Goal: Transaction & Acquisition: Book appointment/travel/reservation

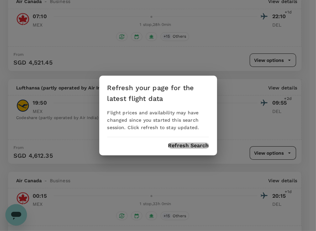
click at [180, 145] on button "Refresh Search" at bounding box center [188, 146] width 41 height 6
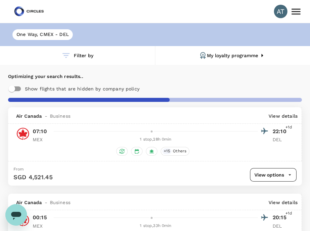
click at [89, 35] on div "One Way , CMEX - DEL" at bounding box center [155, 34] width 310 height 23
click at [58, 30] on div "One Way , CMEX - DEL" at bounding box center [42, 35] width 74 height 22
click at [58, 30] on div "One Way , CMEX - DEL" at bounding box center [42, 34] width 60 height 11
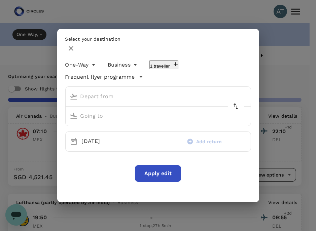
type input "[GEOGRAPHIC_DATA], [GEOGRAPHIC_DATA] (any)"
type input "[PERSON_NAME] Intl (DEL)"
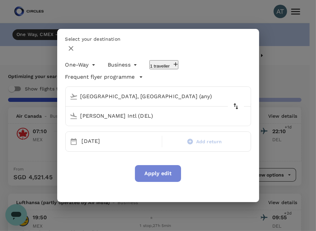
click at [157, 170] on button "Apply edit" at bounding box center [158, 173] width 46 height 17
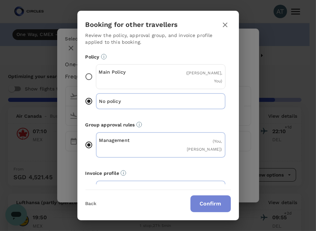
click at [200, 199] on button "Confirm" at bounding box center [211, 204] width 40 height 17
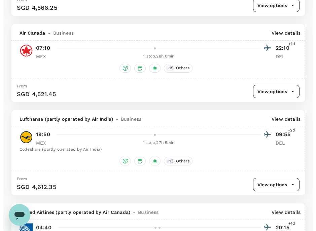
scroll to position [630, 0]
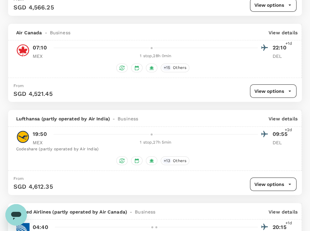
click at [272, 120] on div "Lufthansa (partly operated by Air India) - Business View details" at bounding box center [154, 118] width 293 height 16
click at [275, 115] on p "View details" at bounding box center [282, 118] width 29 height 7
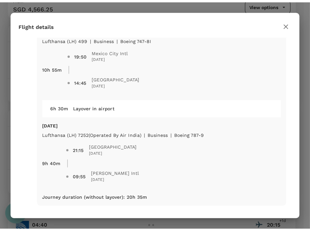
scroll to position [0, 0]
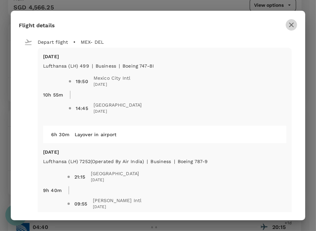
click at [289, 21] on icon "button" at bounding box center [292, 25] width 8 height 8
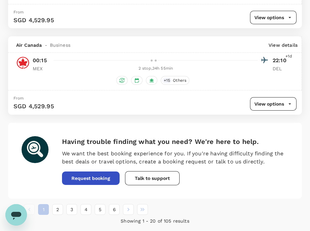
scroll to position [1781, 0]
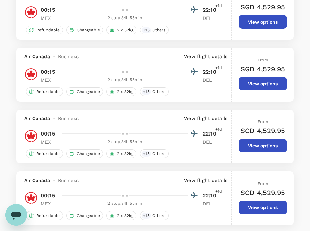
type input "1440"
type input "SGD"
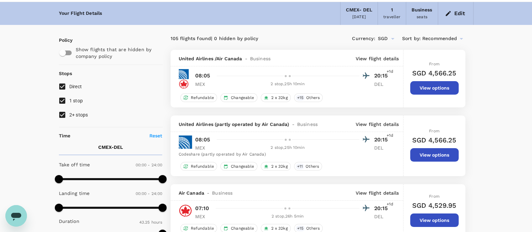
scroll to position [0, 0]
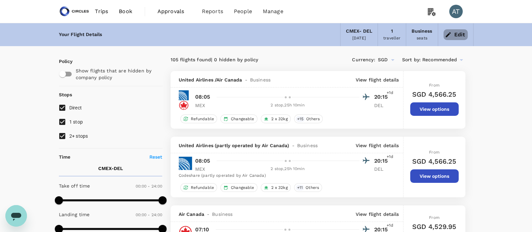
click at [316, 33] on button "Edit" at bounding box center [456, 34] width 24 height 11
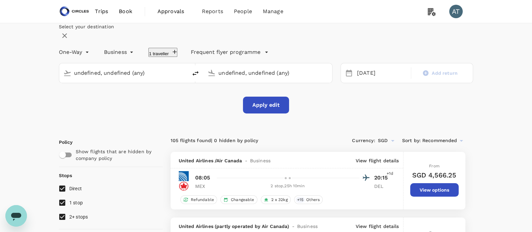
type input "[GEOGRAPHIC_DATA], [GEOGRAPHIC_DATA] (any)"
type input "[PERSON_NAME] Intl (DEL)"
type input "[GEOGRAPHIC_DATA], [GEOGRAPHIC_DATA] (any)"
type input "[PERSON_NAME] Intl (DEL)"
click at [316, 80] on div "[DATE]" at bounding box center [382, 73] width 55 height 13
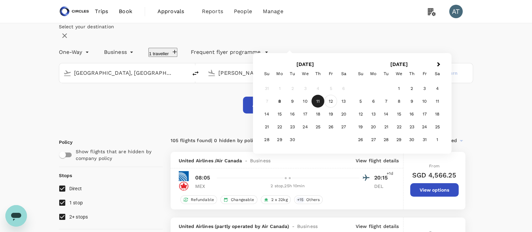
click at [316, 108] on div "12" at bounding box center [331, 101] width 13 height 13
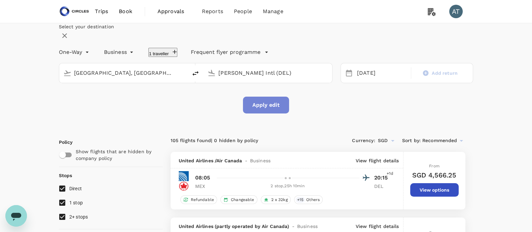
click at [277, 113] on button "Apply edit" at bounding box center [266, 105] width 46 height 17
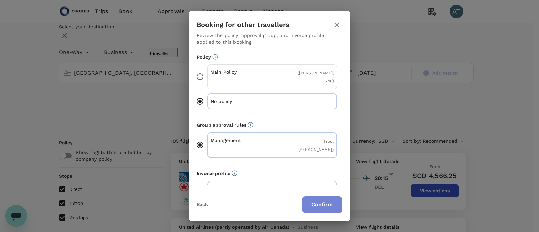
click at [316, 202] on button "Confirm" at bounding box center [322, 204] width 40 height 17
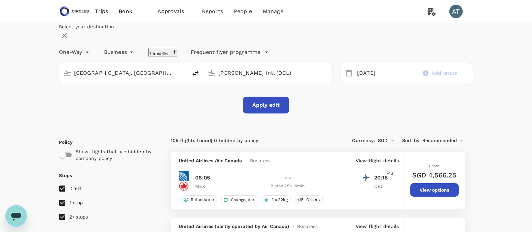
checkbox input "false"
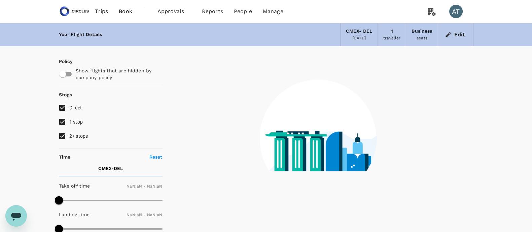
type input "1440"
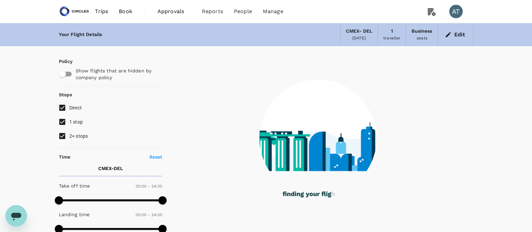
checkbox input "true"
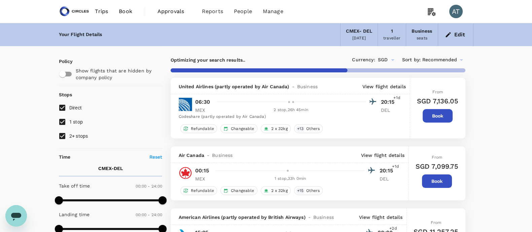
type input "2640"
checkbox input "false"
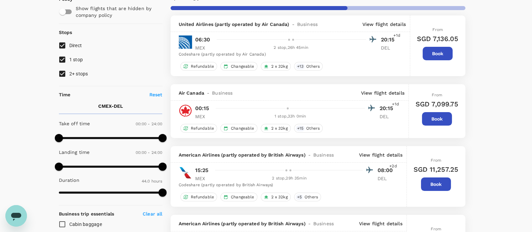
scroll to position [65, 0]
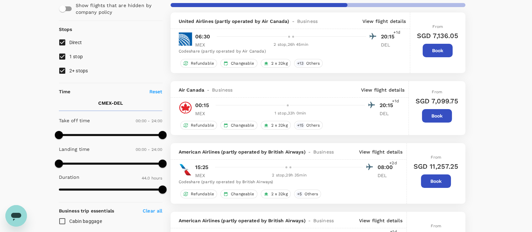
type input "2760"
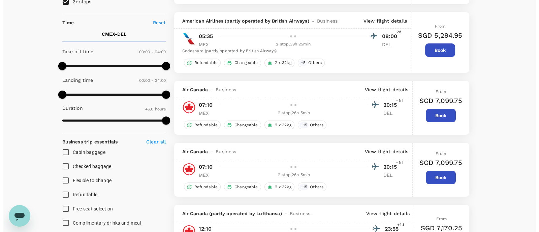
scroll to position [141, 0]
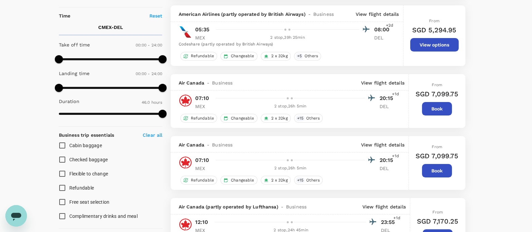
click at [316, 82] on p "View flight details" at bounding box center [382, 82] width 43 height 7
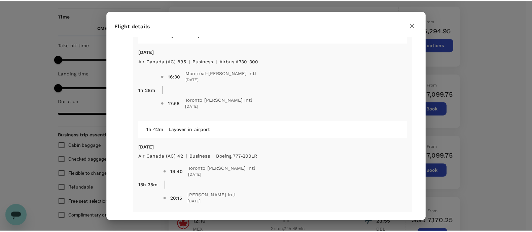
scroll to position [110, 0]
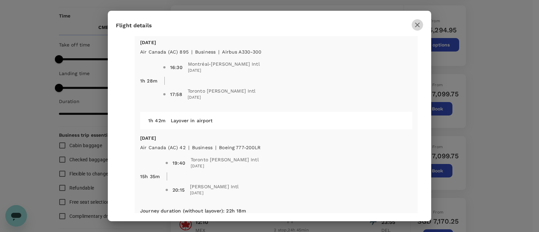
click at [316, 26] on icon "button" at bounding box center [417, 25] width 5 height 5
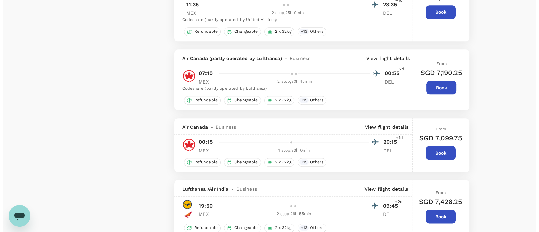
scroll to position [998, 0]
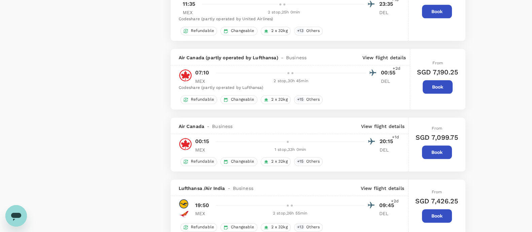
click at [316, 123] on p "View flight details" at bounding box center [382, 126] width 43 height 7
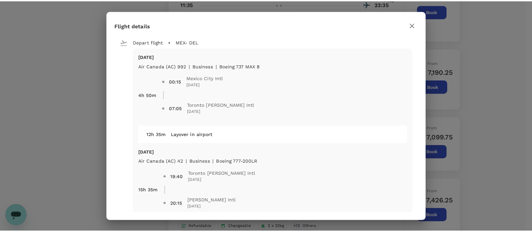
scroll to position [25, 0]
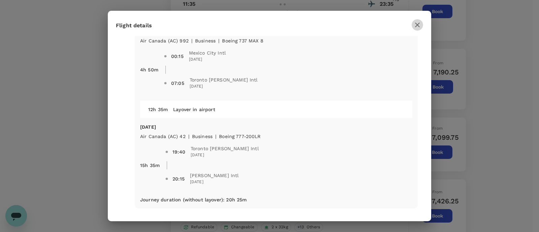
click at [316, 23] on icon "button" at bounding box center [417, 25] width 5 height 5
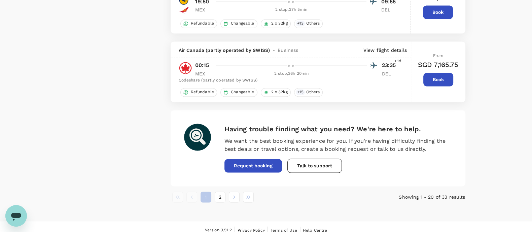
scroll to position [1332, 0]
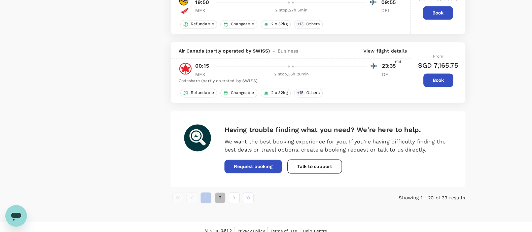
click at [220, 192] on button "2" at bounding box center [220, 197] width 11 height 11
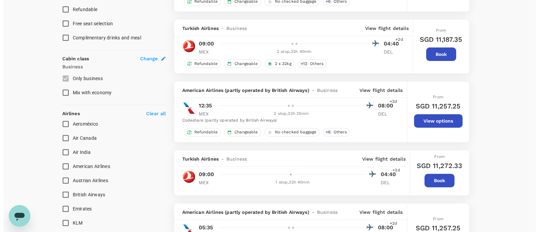
scroll to position [321, 0]
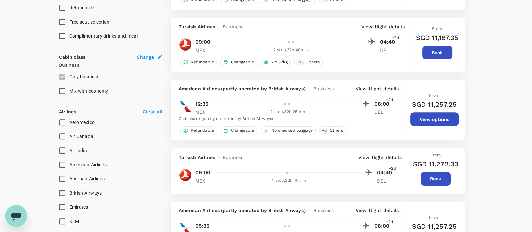
click at [316, 158] on p "View flight details" at bounding box center [380, 157] width 43 height 7
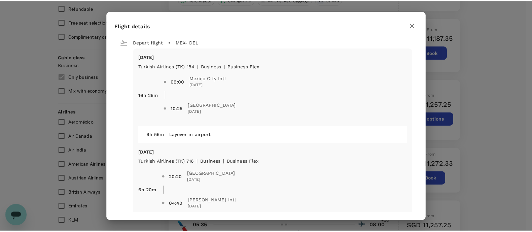
scroll to position [25, 0]
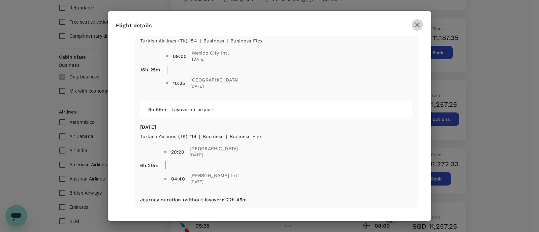
click at [316, 22] on icon "button" at bounding box center [417, 25] width 8 height 8
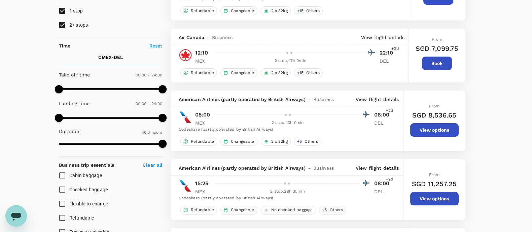
scroll to position [0, 0]
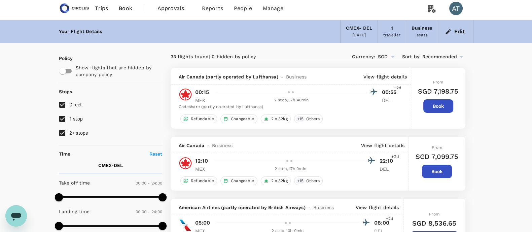
scroll to position [2, 0]
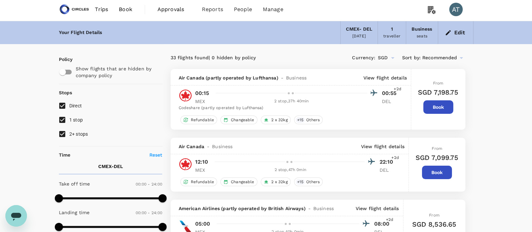
click at [316, 32] on button "Edit" at bounding box center [456, 32] width 24 height 11
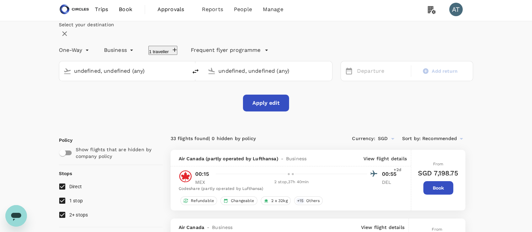
type input "[GEOGRAPHIC_DATA], [GEOGRAPHIC_DATA] (any)"
type input "[PERSON_NAME] Intl (DEL)"
click at [200, 75] on icon "delete" at bounding box center [196, 71] width 8 height 8
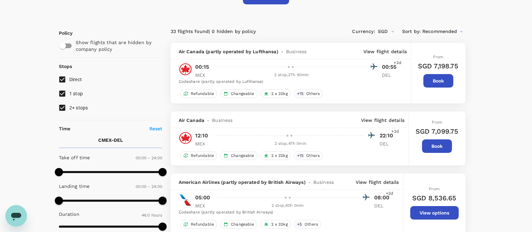
scroll to position [0, 0]
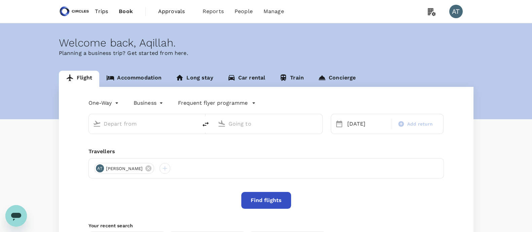
scroll to position [86, 0]
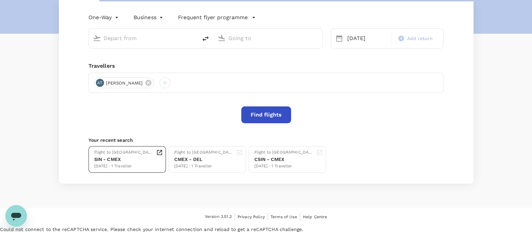
click at [118, 160] on div "SIN - CMEX" at bounding box center [123, 159] width 59 height 7
click at [129, 31] on div at bounding box center [147, 36] width 93 height 13
click at [186, 46] on div at bounding box center [143, 39] width 109 height 20
click at [173, 39] on input "text" at bounding box center [144, 38] width 80 height 10
type input "s"
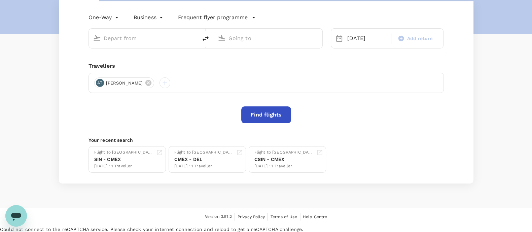
type input "e"
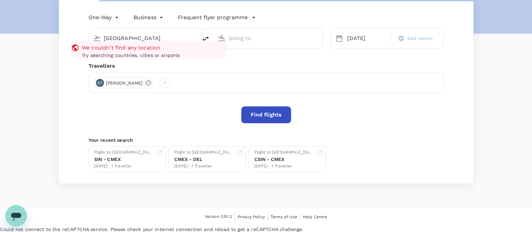
type input "[GEOGRAPHIC_DATA]"
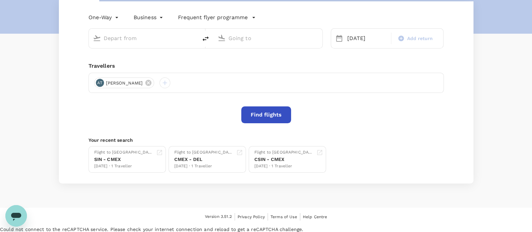
click at [316, 106] on div "Find flights" at bounding box center [267, 114] width 356 height 17
click at [136, 36] on input "text" at bounding box center [144, 38] width 80 height 10
type input "e"
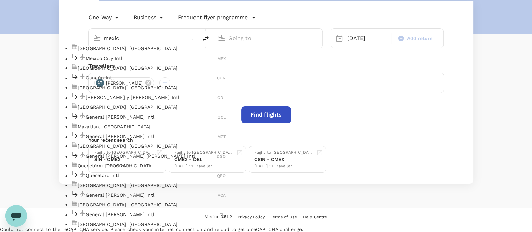
click at [137, 50] on p "[GEOGRAPHIC_DATA], [GEOGRAPHIC_DATA]" at bounding box center [152, 48] width 148 height 7
type input "mexic"
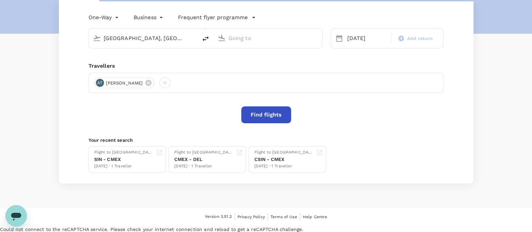
click at [227, 40] on div at bounding box center [272, 36] width 93 height 13
click at [182, 37] on input "[GEOGRAPHIC_DATA], [GEOGRAPHIC_DATA] (any)" at bounding box center [144, 38] width 80 height 10
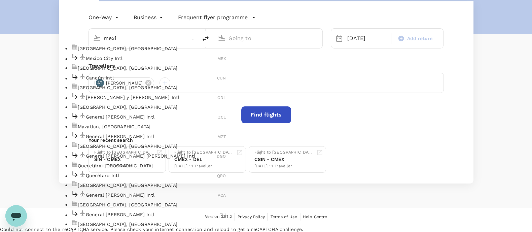
click at [162, 60] on div "Mexico City Intl MEX" at bounding box center [148, 58] width 155 height 10
type input "Mexico City Intl (MEX)"
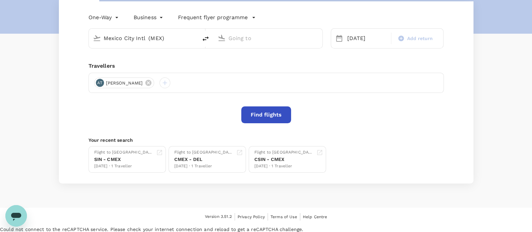
click at [246, 40] on input "text" at bounding box center [269, 38] width 80 height 10
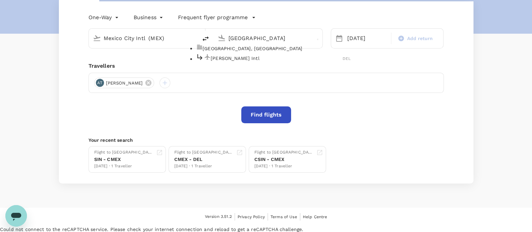
click at [252, 62] on p "[PERSON_NAME] Intl" at bounding box center [277, 58] width 132 height 7
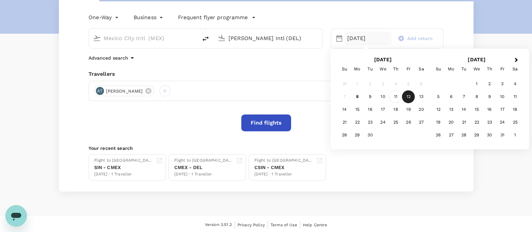
type input "[PERSON_NAME] Intl (DEL)"
click at [316, 96] on div "11" at bounding box center [396, 97] width 13 height 13
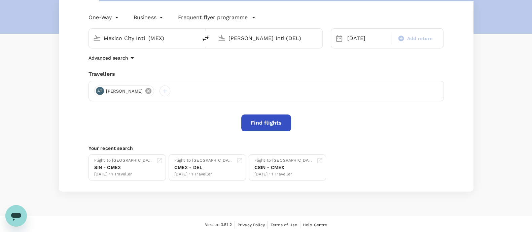
click at [145, 89] on icon at bounding box center [148, 90] width 7 height 7
click at [103, 89] on div at bounding box center [99, 91] width 11 height 11
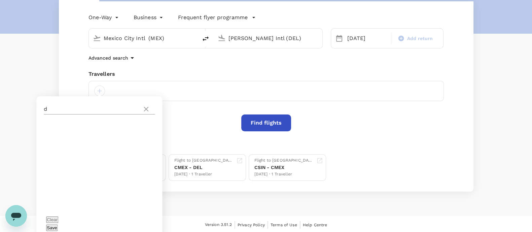
click at [87, 110] on input "d" at bounding box center [92, 109] width 96 height 11
type input "deep"
click at [94, 133] on span "[PERSON_NAME]" at bounding box center [117, 131] width 80 height 8
checkbox input "true"
click at [264, 120] on button "Find flights" at bounding box center [266, 122] width 50 height 17
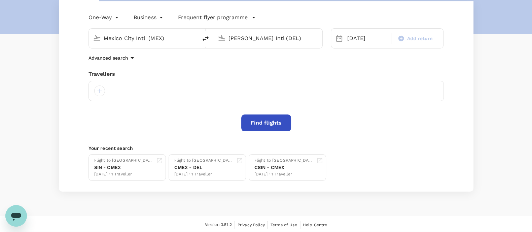
click at [106, 93] on div at bounding box center [267, 91] width 356 height 20
click at [105, 93] on div at bounding box center [267, 91] width 356 height 20
click at [104, 93] on div at bounding box center [267, 91] width 356 height 20
click at [101, 92] on div at bounding box center [99, 91] width 11 height 11
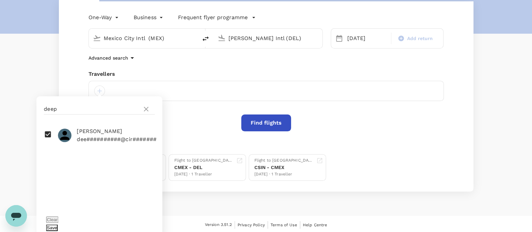
click at [58, 225] on button "Save" at bounding box center [51, 228] width 11 height 6
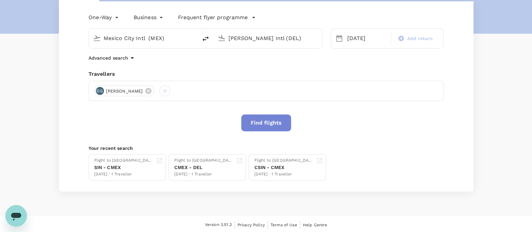
click at [264, 120] on button "Find flights" at bounding box center [266, 122] width 50 height 17
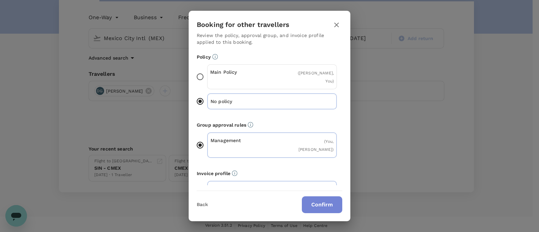
click at [316, 211] on button "Confirm" at bounding box center [322, 204] width 40 height 17
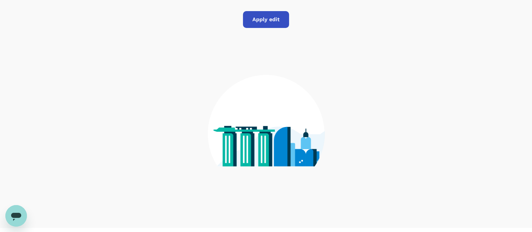
type input "Mexico City Intl (MEX)"
type input "[PERSON_NAME] Intl (DEL)"
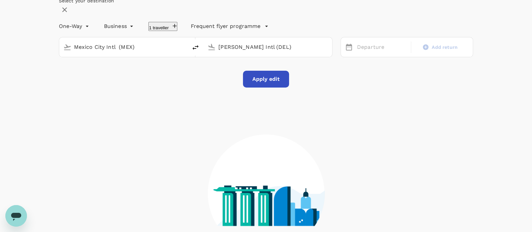
type input "[GEOGRAPHIC_DATA], [GEOGRAPHIC_DATA] (any)"
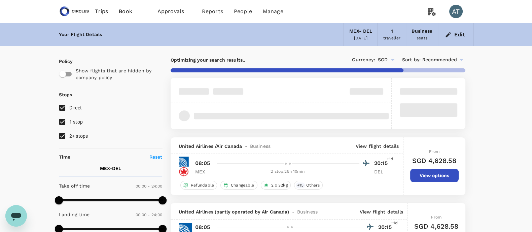
type input "2605"
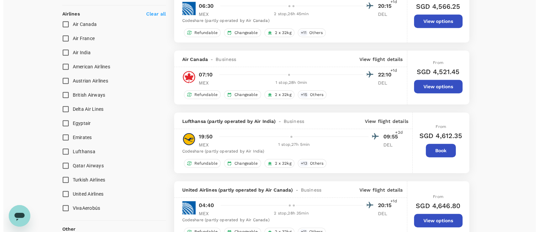
scroll to position [441, 0]
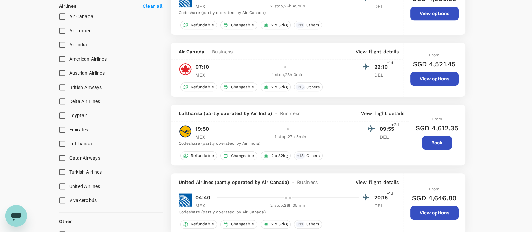
click at [316, 150] on div "Refundable Changeable 2 x 32kg + 13 Others" at bounding box center [290, 155] width 238 height 10
click at [316, 110] on p "View flight details" at bounding box center [382, 113] width 43 height 7
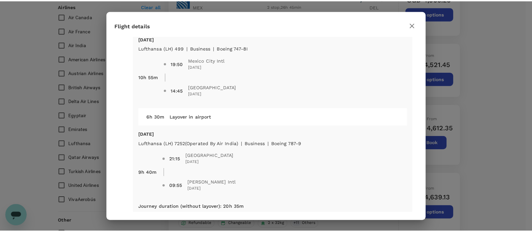
scroll to position [13, 0]
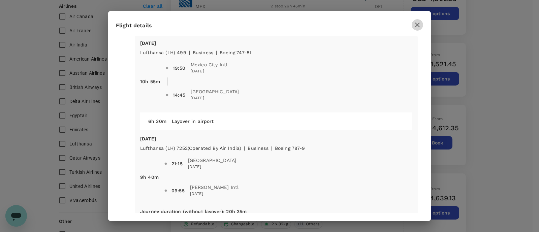
click at [316, 24] on icon "button" at bounding box center [417, 25] width 5 height 5
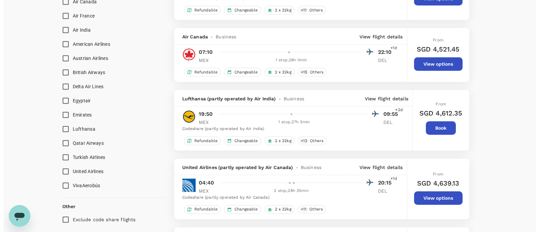
scroll to position [456, 0]
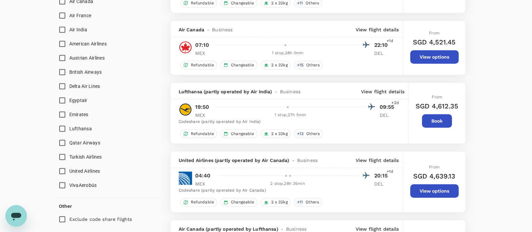
click at [316, 93] on p "View flight details" at bounding box center [382, 91] width 43 height 7
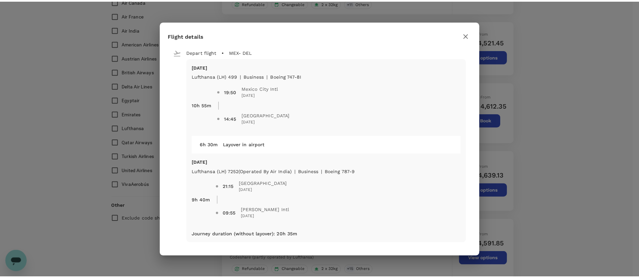
scroll to position [0, 0]
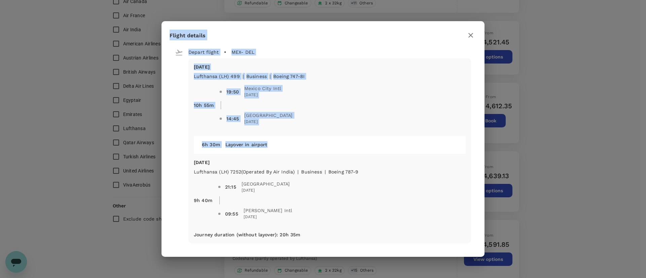
drag, startPoint x: 166, startPoint y: 31, endPoint x: 412, endPoint y: 155, distance: 275.6
click at [316, 155] on div "Flight details Depart flight MEX - DEL [DATE] Lufthansa (LH) 499 | business | B…" at bounding box center [323, 139] width 323 height 236
click at [249, 27] on div "Flight details Depart flight MEX - DEL [DATE] Lufthansa (LH) 499 | business | B…" at bounding box center [323, 139] width 323 height 236
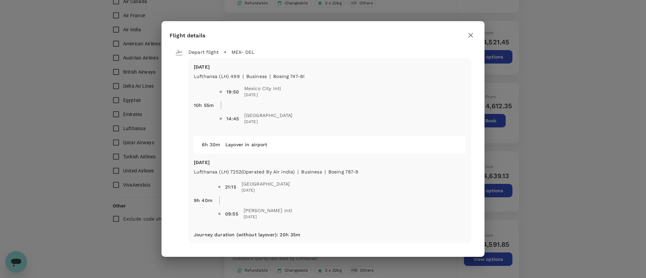
click at [316, 36] on icon "button" at bounding box center [471, 35] width 8 height 8
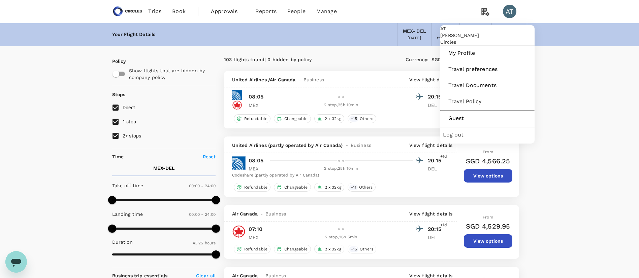
click at [316, 10] on div "AT" at bounding box center [509, 11] width 13 height 13
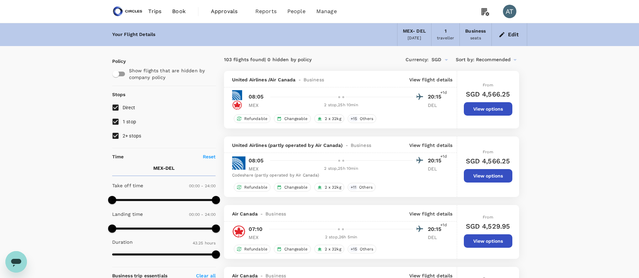
click at [148, 11] on span "Trips" at bounding box center [154, 11] width 13 height 8
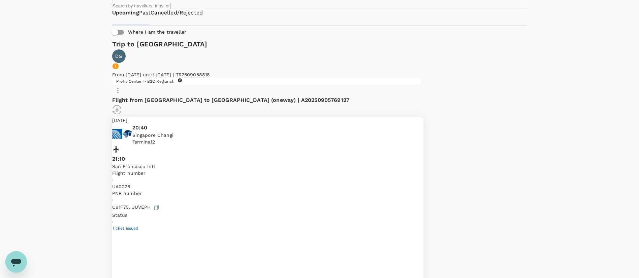
scroll to position [50, 0]
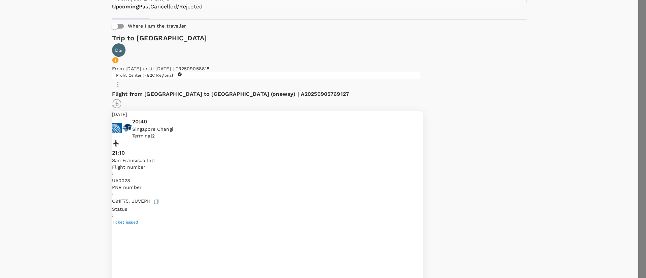
type textarea "I need to cancel this booking as my schedule has changed."
drag, startPoint x: 266, startPoint y: 231, endPoint x: 322, endPoint y: 243, distance: 56.5
click at [266, 231] on div at bounding box center [323, 139] width 646 height 278
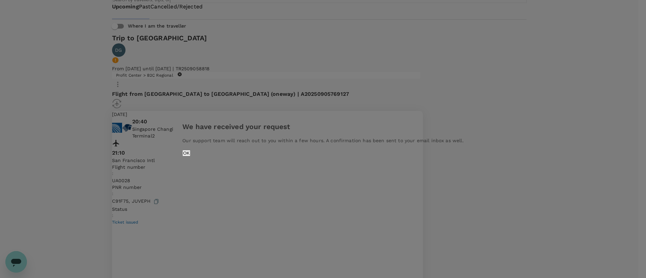
click at [190, 157] on button "OK" at bounding box center [186, 153] width 8 height 6
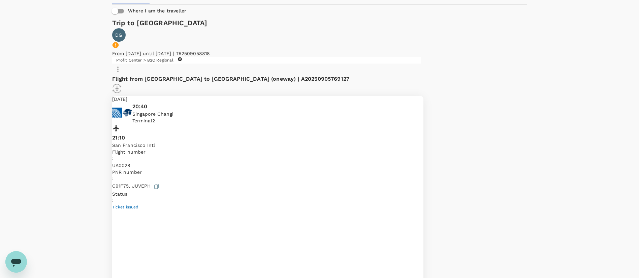
scroll to position [52, 0]
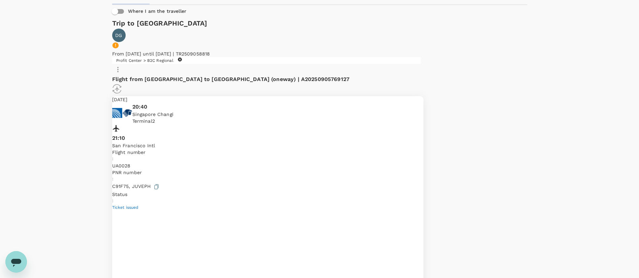
scroll to position [64, 0]
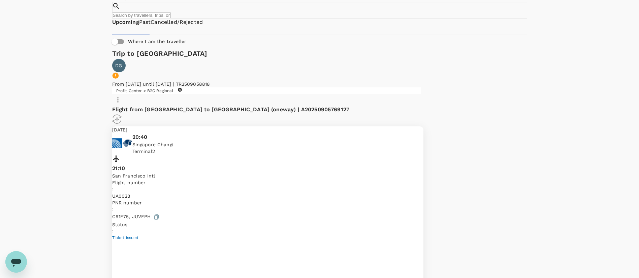
scroll to position [10, 0]
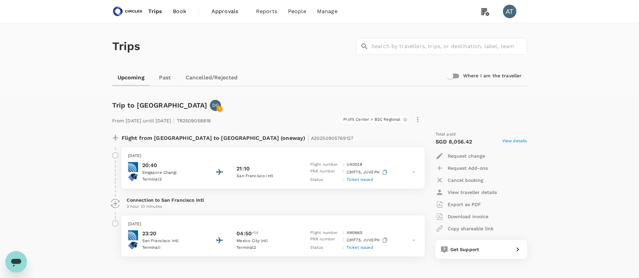
click at [126, 16] on img at bounding box center [127, 11] width 31 height 15
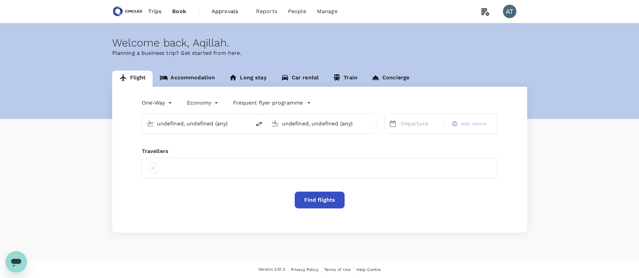
type input "Mexico City Intl (MEX)"
type input "Indira Gandhi Intl (DEL)"
type input "business"
type input "Mexico City Intl (MEX)"
type input "Indira Gandhi Intl (DEL)"
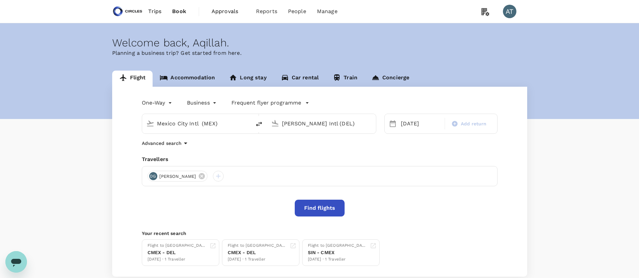
click at [257, 127] on icon "delete" at bounding box center [259, 124] width 8 height 8
type input "Indira Gandhi Intl (DEL)"
type input "Mexico City Intl (MEX)"
click at [219, 130] on div "[PERSON_NAME] Intl (DEL)" at bounding box center [194, 122] width 103 height 15
click at [218, 152] on p "Singapore Changi" at bounding box center [207, 150] width 120 height 7
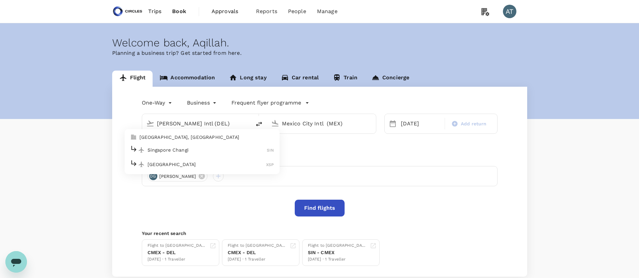
type input "Singapore Changi (SIN)"
click at [297, 129] on div "Mexico City Intl (MEX)" at bounding box center [319, 122] width 103 height 15
click at [408, 122] on div "[DATE]" at bounding box center [420, 123] width 45 height 13
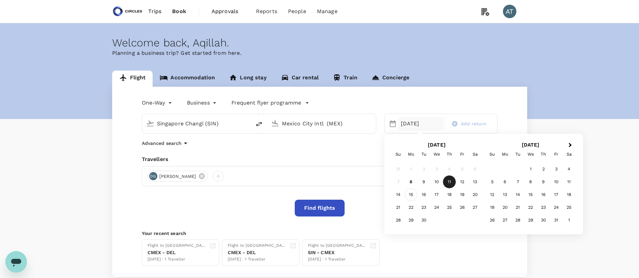
click at [407, 198] on div "15" at bounding box center [410, 195] width 13 height 13
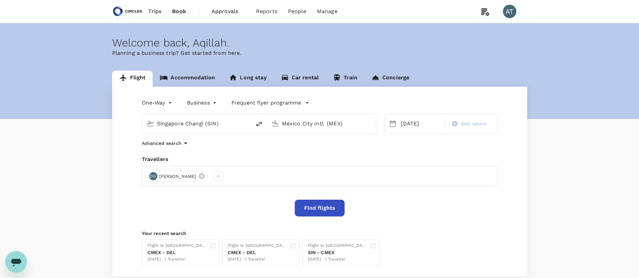
click at [330, 218] on div "One-Way oneway Business business Frequent flyer programme Singapore Changi (SIN…" at bounding box center [319, 182] width 415 height 190
click at [329, 215] on button "Find flights" at bounding box center [320, 208] width 50 height 17
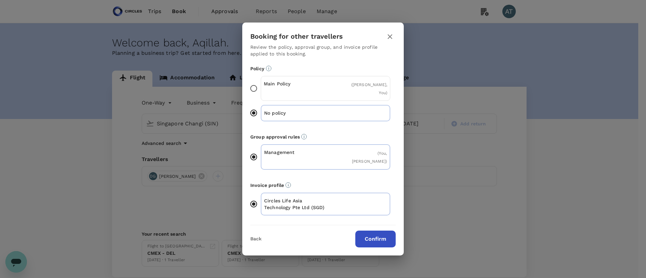
click at [370, 232] on button "Confirm" at bounding box center [376, 239] width 40 height 17
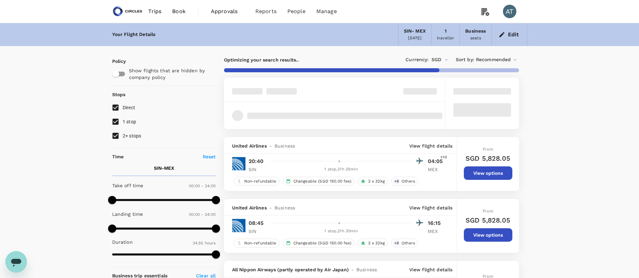
type input "3910"
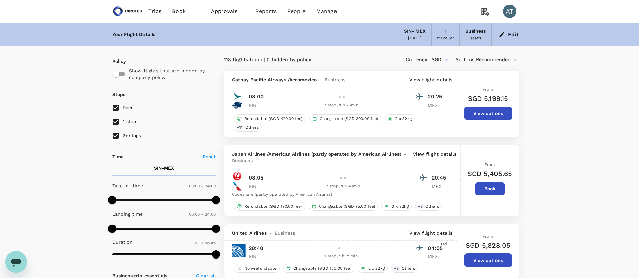
click at [131, 140] on span "2+ stops" at bounding box center [132, 136] width 19 height 8
click at [123, 140] on input "2+ stops" at bounding box center [115, 136] width 14 height 14
checkbox input "false"
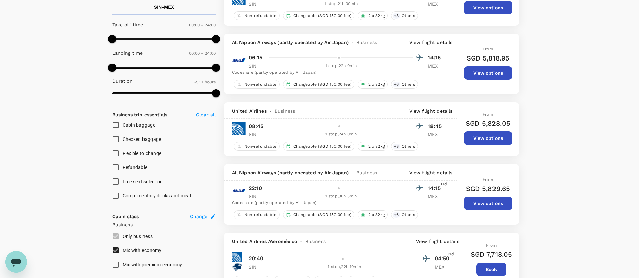
scroll to position [162, 0]
click at [132, 167] on span "Refundable" at bounding box center [135, 167] width 25 height 5
click at [123, 167] on input "Refundable" at bounding box center [115, 167] width 14 height 14
checkbox input "true"
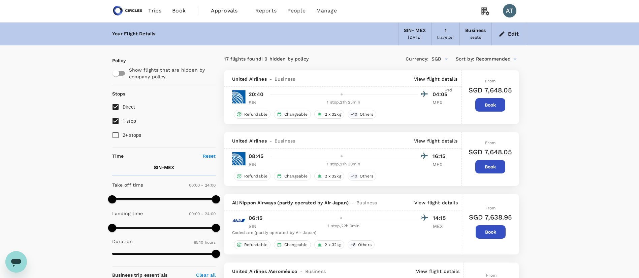
scroll to position [0, 0]
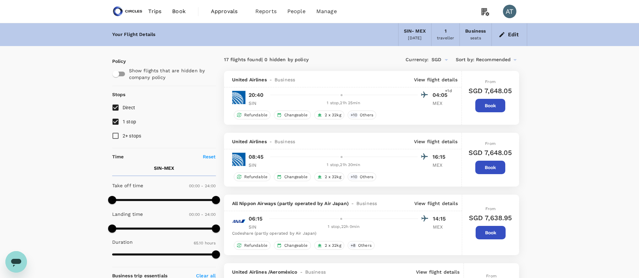
click at [500, 33] on icon "button" at bounding box center [501, 34] width 7 height 7
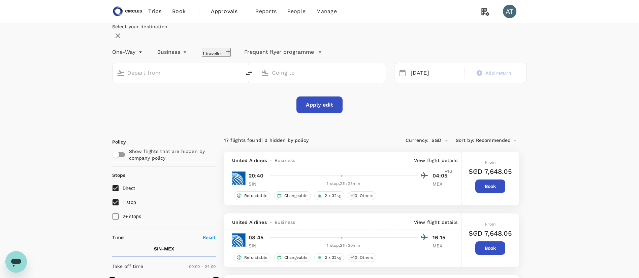
type input "Singapore Changi (SIN)"
type input "Mexico City Intl (MEX)"
click at [253, 77] on icon "delete" at bounding box center [249, 73] width 8 height 8
type input "Mexico City Intl (MEX)"
type input "Singapore Changi (SIN)"
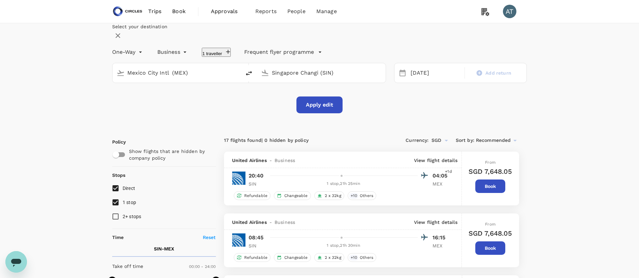
click at [290, 78] on input "Singapore Changi (SIN)" at bounding box center [322, 73] width 100 height 10
click at [307, 103] on p "[PERSON_NAME] Intl" at bounding box center [324, 99] width 119 height 7
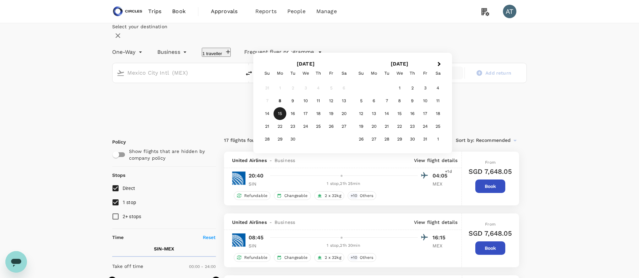
type input "[PERSON_NAME] Intl (DEL)"
click at [337, 120] on div "19" at bounding box center [331, 113] width 13 height 13
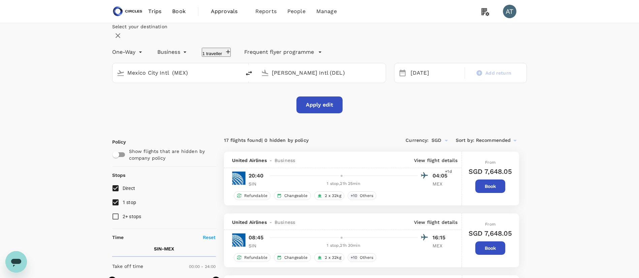
scroll to position [48, 0]
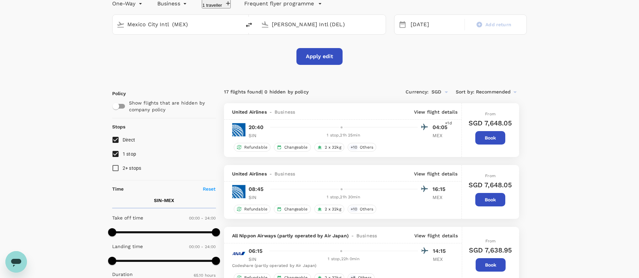
click at [328, 65] on button "Apply edit" at bounding box center [319, 56] width 46 height 17
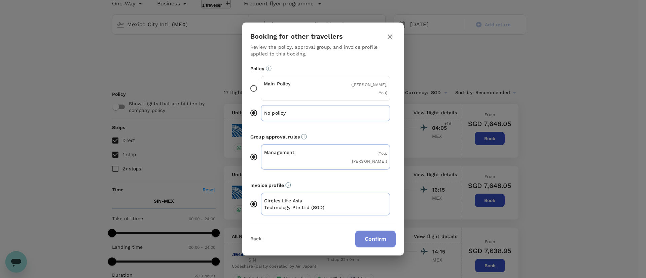
click at [378, 232] on button "Confirm" at bounding box center [376, 239] width 40 height 17
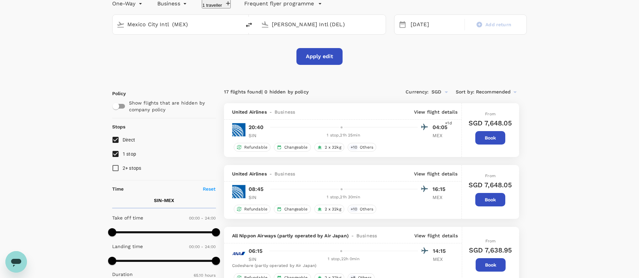
checkbox input "false"
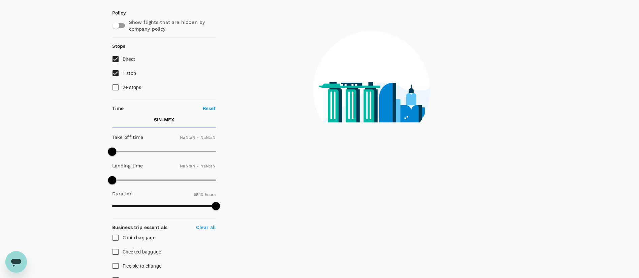
type input "1440"
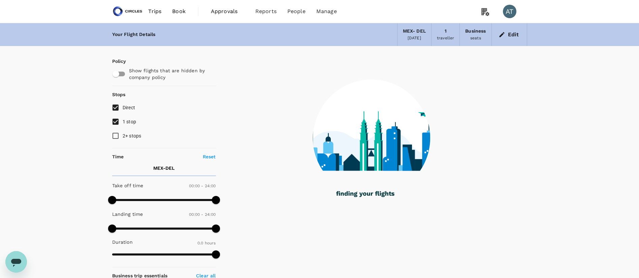
type input "2640"
checkbox input "true"
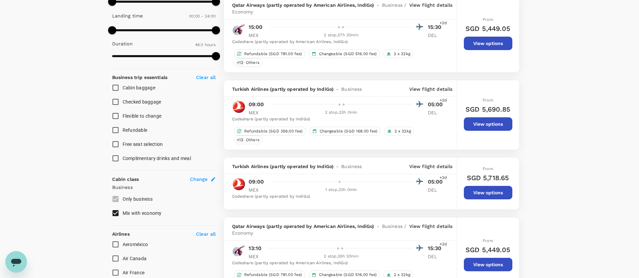
scroll to position [199, 0]
type input "1645"
click at [135, 53] on span at bounding box center [164, 56] width 104 height 10
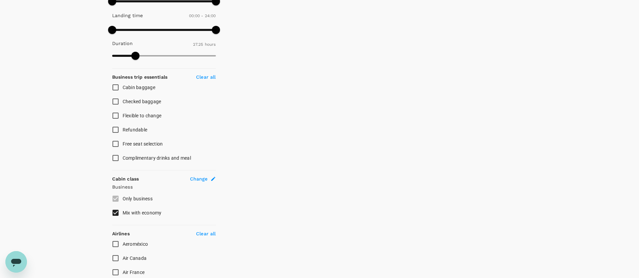
scroll to position [116, 0]
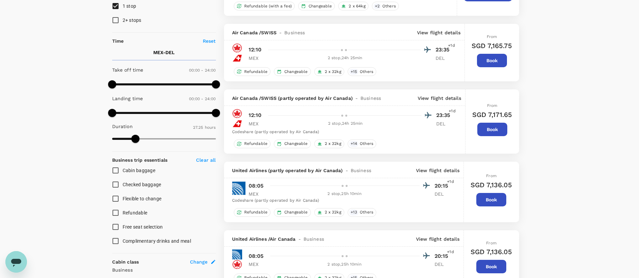
type input "SGD"
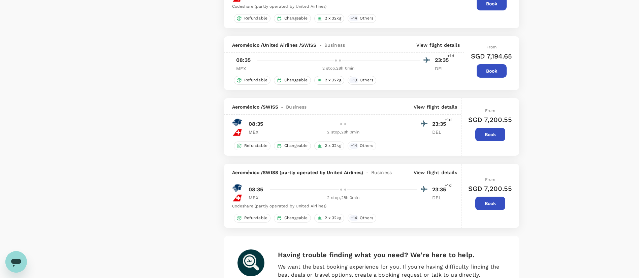
scroll to position [1267, 0]
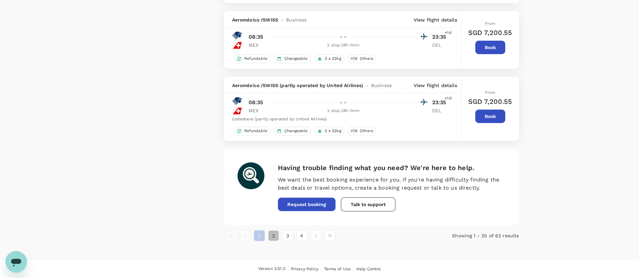
click at [277, 232] on button "2" at bounding box center [273, 236] width 11 height 11
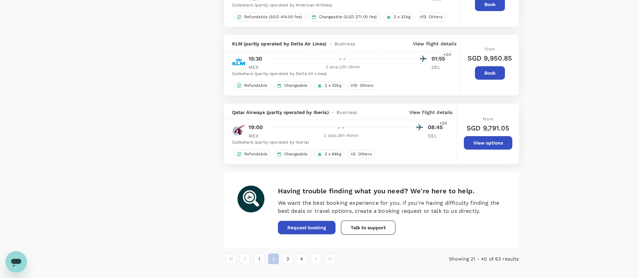
scroll to position [1343, 0]
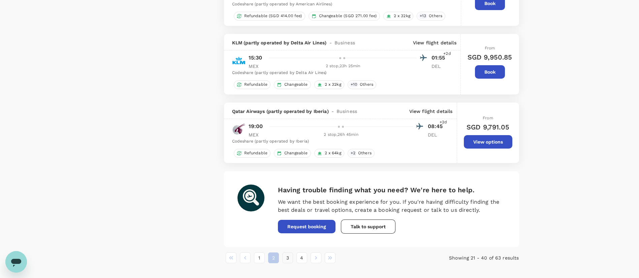
click at [288, 232] on button "3" at bounding box center [287, 258] width 11 height 11
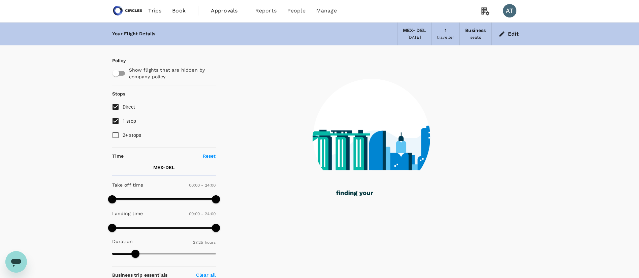
scroll to position [0, 0]
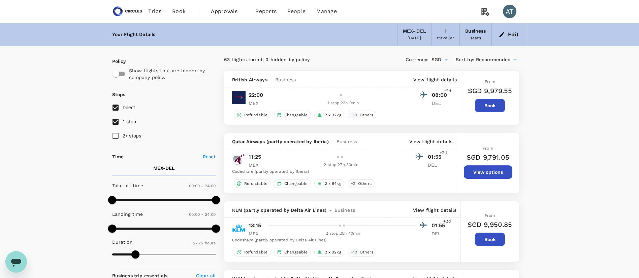
click at [393, 97] on div at bounding box center [347, 95] width 160 height 10
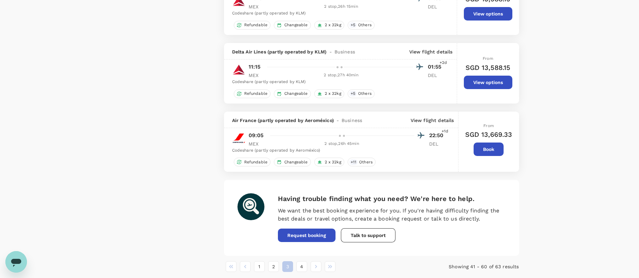
scroll to position [1260, 0]
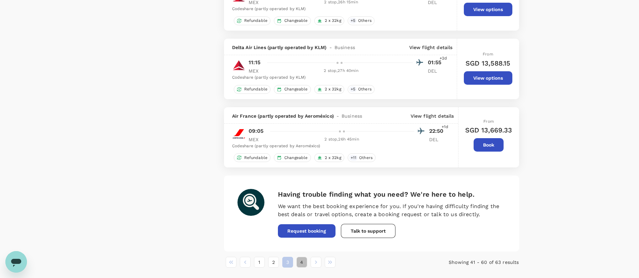
click at [306, 232] on button "4" at bounding box center [301, 262] width 11 height 11
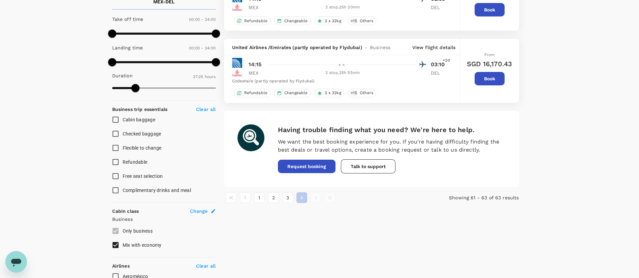
scroll to position [167, 0]
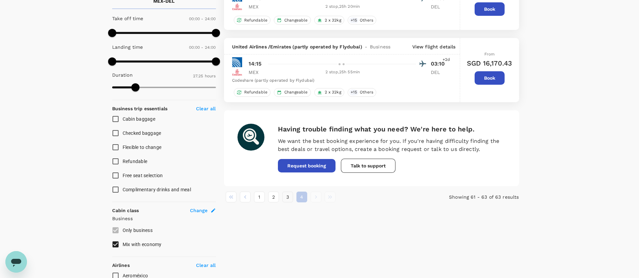
drag, startPoint x: 289, startPoint y: 204, endPoint x: 285, endPoint y: 200, distance: 5.5
click at [285, 200] on div "63 flights found | 0 hidden by policy Currency : SGD Sort by : Recommended Air …" at bounding box center [371, 45] width 311 height 332
click at [285, 200] on button "3" at bounding box center [287, 197] width 11 height 11
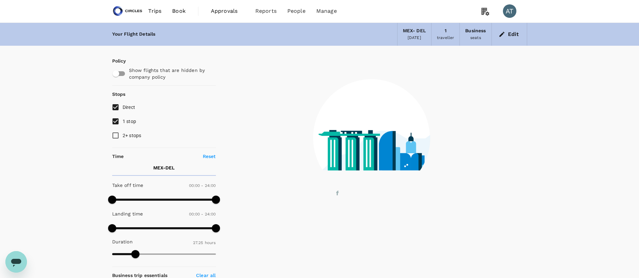
scroll to position [0, 0]
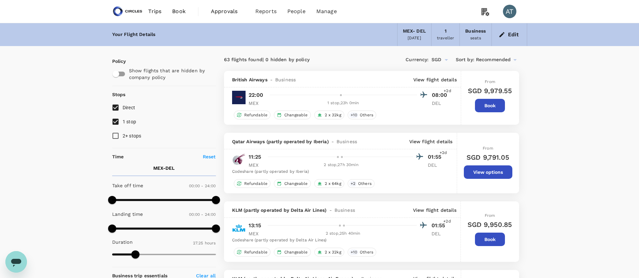
click at [388, 108] on div "British Airways - Business View flight details 22:00 08:00 +2d MEX 1 stop , 23h…" at bounding box center [342, 98] width 237 height 54
click at [441, 80] on p "View flight details" at bounding box center [434, 79] width 43 height 7
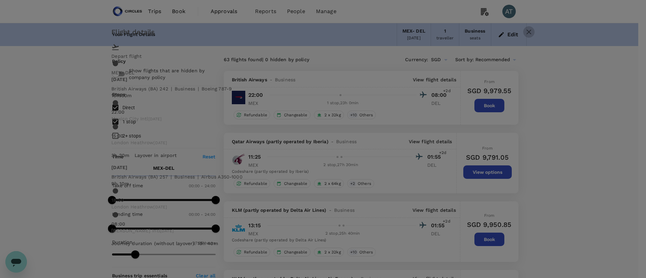
click at [525, 36] on icon "button" at bounding box center [529, 32] width 8 height 8
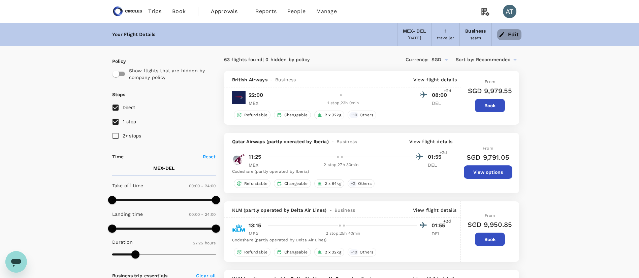
click at [502, 39] on button "Edit" at bounding box center [509, 34] width 24 height 11
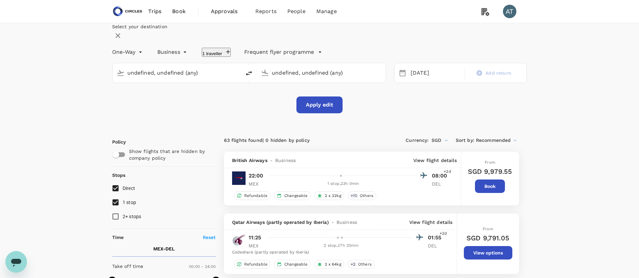
type input "Mexico City Intl (MEX)"
type input "[PERSON_NAME] Intl (DEL)"
type input "Mexico City Intl (MEX)"
type input "[PERSON_NAME] Intl (DEL)"
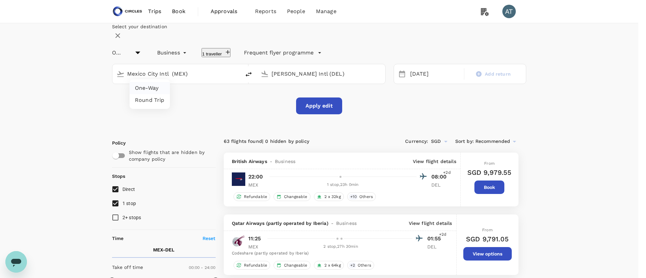
click at [163, 97] on li "Round Trip" at bounding box center [150, 100] width 40 height 12
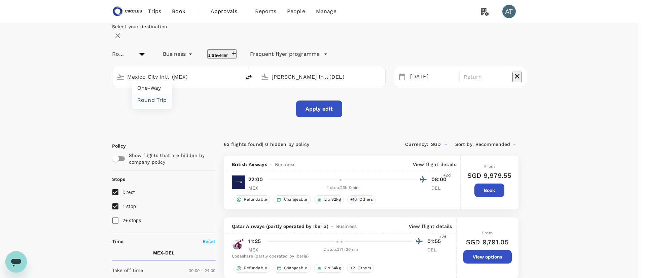
click at [156, 77] on div at bounding box center [323, 139] width 646 height 278
click at [150, 85] on li "One-Way" at bounding box center [152, 88] width 40 height 12
type input "oneway"
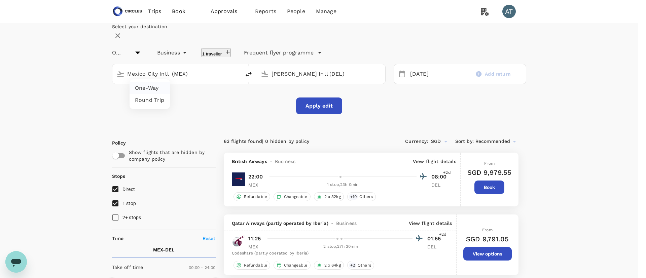
click at [131, 10] on div at bounding box center [323, 139] width 646 height 278
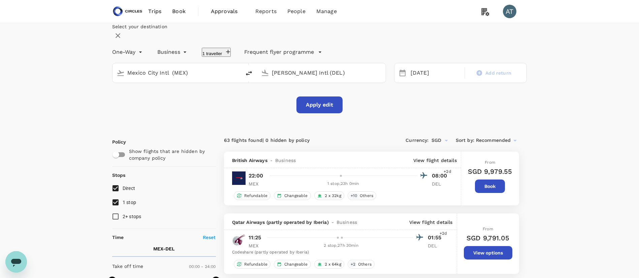
click at [131, 10] on img at bounding box center [127, 11] width 31 height 15
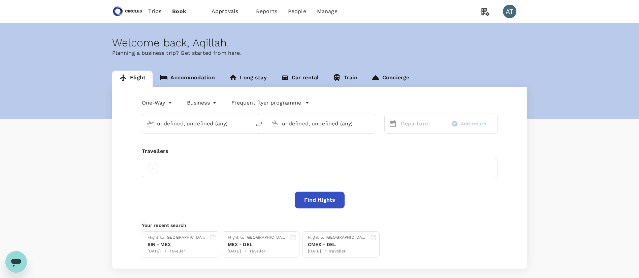
type input "Mexico City Intl (MEX)"
type input "[PERSON_NAME] Intl (DEL)"
type input "Mexico City Intl (MEX)"
type input "[PERSON_NAME] Intl (DEL)"
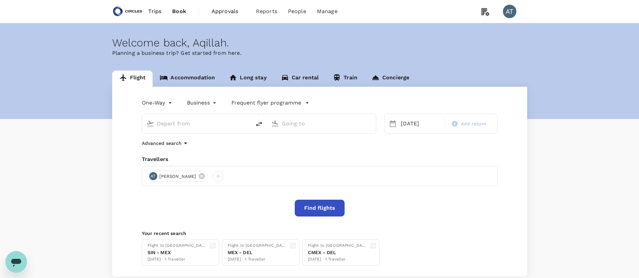
type input "Mexico City Intl (MEX)"
type input "[PERSON_NAME] Intl (DEL)"
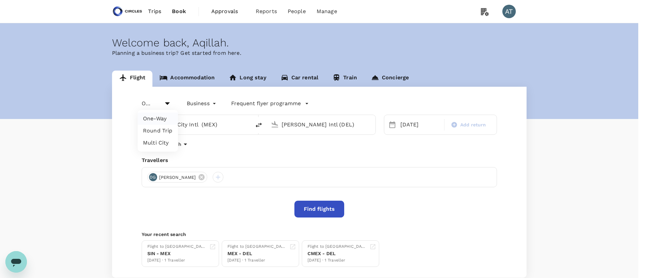
click at [167, 103] on body "Trips Book Approvals 0 Reports People Manage AT Welcome back , Aqillah . Planni…" at bounding box center [323, 160] width 646 height 321
click at [169, 142] on li "Multi City" at bounding box center [158, 143] width 40 height 12
type input "multicity"
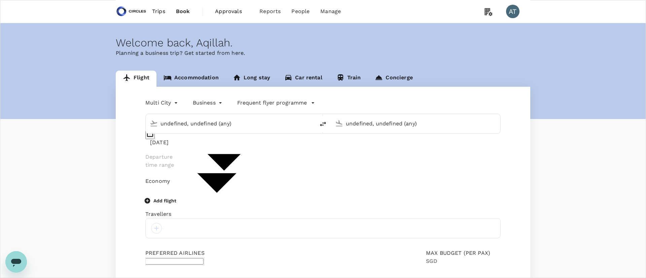
type input "Mexico City Intl (MEX)"
type input "[PERSON_NAME] Intl (DEL)"
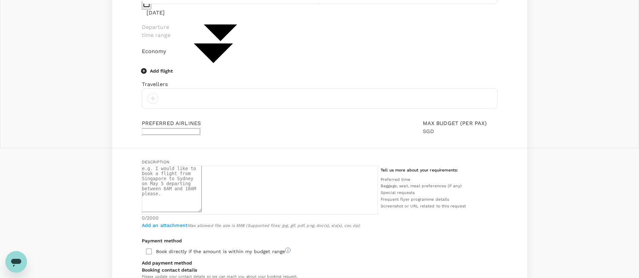
type input "nuraqillah.mohdtaha@circles.co"
type input "65"
type input "92224970"
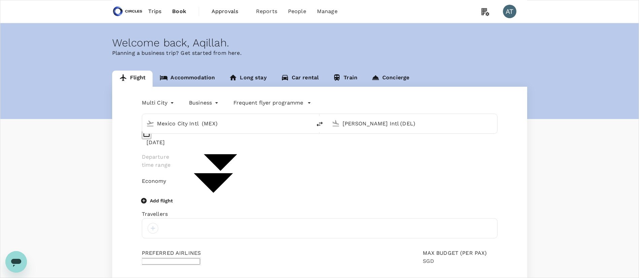
click at [196, 120] on input "Mexico City Intl (MEX)" at bounding box center [227, 124] width 140 height 10
type input "s"
click at [231, 147] on p "Singapore Changi" at bounding box center [238, 150] width 120 height 7
type input "Singapore Changi (SIN)"
click at [347, 122] on input "[PERSON_NAME] Intl (DEL)" at bounding box center [412, 124] width 140 height 10
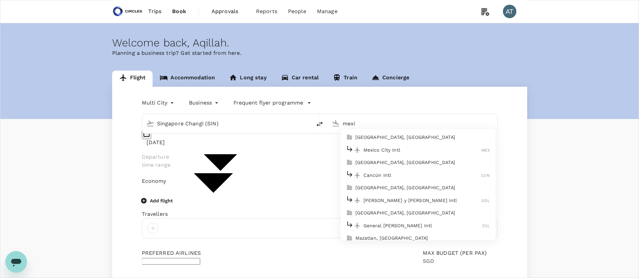
click at [373, 145] on div "Mexico City Intl MEX" at bounding box center [418, 150] width 144 height 10
type input "Mexico City Intl (MEX)"
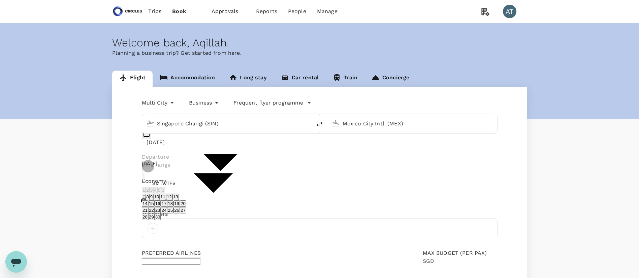
click at [155, 207] on button "15" at bounding box center [151, 204] width 6 height 6
type input "15 Sep"
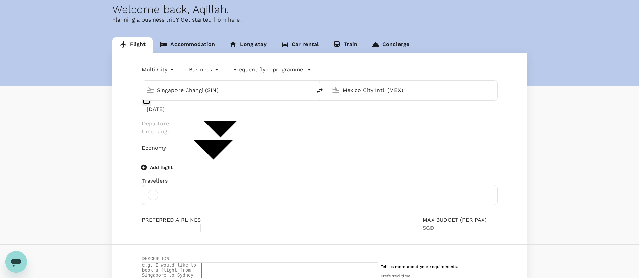
scroll to position [34, 0]
click at [304, 98] on div "Singapore Changi (SIN)" at bounding box center [226, 90] width 169 height 20
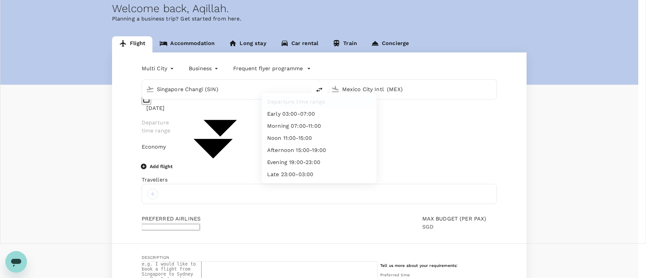
click at [306, 113] on body "Trips Book Approvals 0 Reports People Manage AT Welcome back , Aqillah . Planni…" at bounding box center [323, 245] width 646 height 558
click at [309, 169] on li "Evening 19:00-23:00" at bounding box center [319, 163] width 115 height 12
type input "evening"
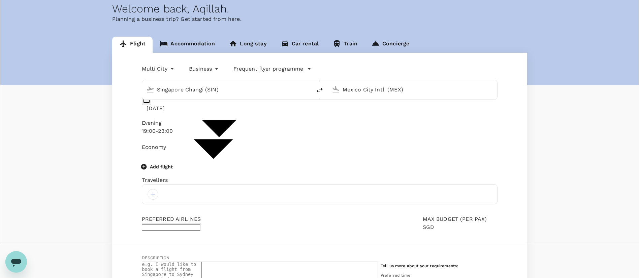
scroll to position [33, 0]
click at [416, 119] on body "Trips Book Approvals 0 Reports People Manage AT Welcome back , Aqillah . Planni…" at bounding box center [319, 246] width 639 height 558
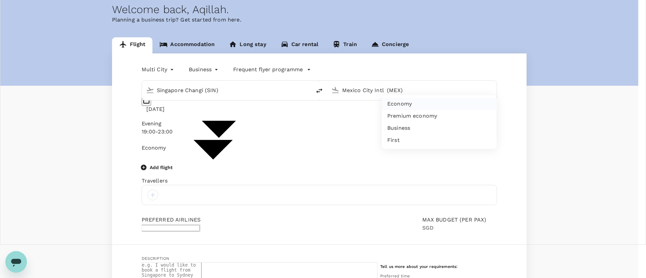
click at [416, 134] on li "Business" at bounding box center [439, 128] width 115 height 12
type input "business"
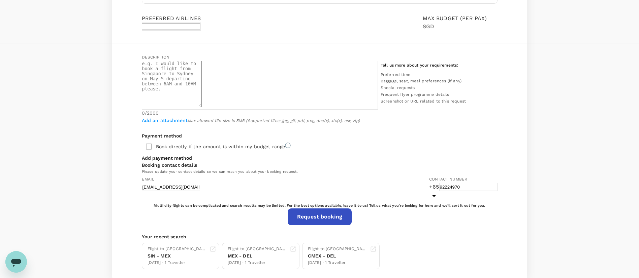
scroll to position [0, 0]
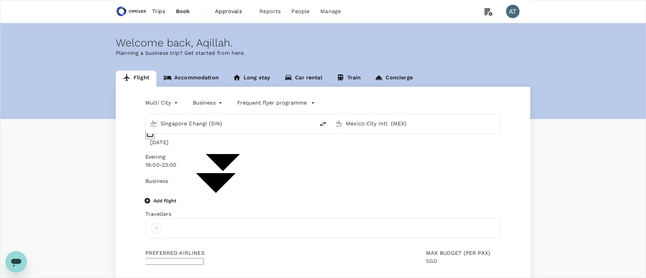
click at [160, 106] on body "Trips Book Approvals 0 Reports People Manage AT Welcome back , Aqillah . Planni…" at bounding box center [323, 279] width 646 height 558
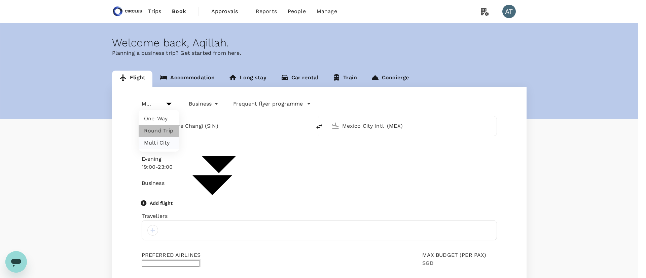
click at [163, 127] on li "Round Trip" at bounding box center [159, 131] width 40 height 12
type input "roundtrip"
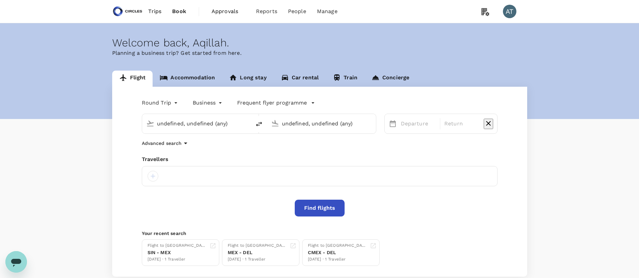
type input "Singapore Changi (SIN)"
type input "Mexico City Intl (MEX)"
click at [158, 110] on div "Singapore Changi (SIN) Mexico City Intl (MEX)" at bounding box center [255, 120] width 242 height 28
click at [158, 109] on div "Singapore Changi (SIN) Mexico City Intl (MEX)" at bounding box center [255, 120] width 242 height 28
click at [156, 98] on body "Trips Book Approvals 0 Reports People Manage AT Welcome back , Aqillah . Planni…" at bounding box center [319, 160] width 639 height 320
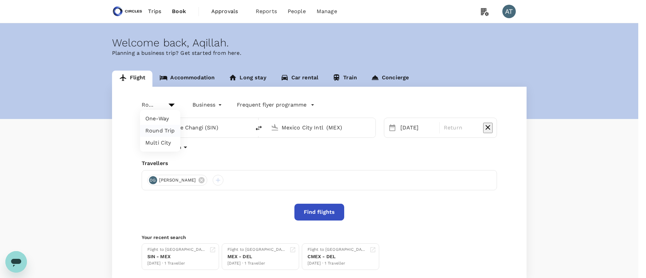
click at [161, 118] on li "One-Way" at bounding box center [160, 119] width 40 height 12
type input "oneway"
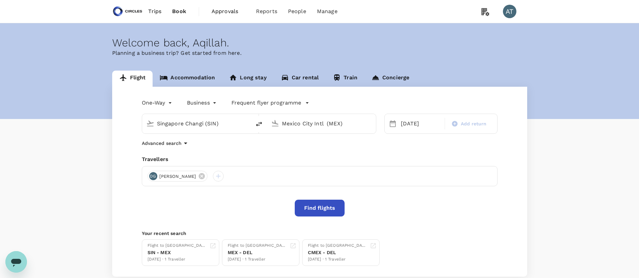
click at [305, 215] on button "Find flights" at bounding box center [320, 208] width 50 height 17
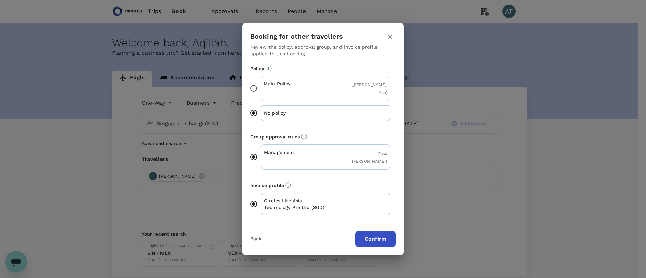
click at [367, 231] on button "Confirm" at bounding box center [376, 239] width 40 height 17
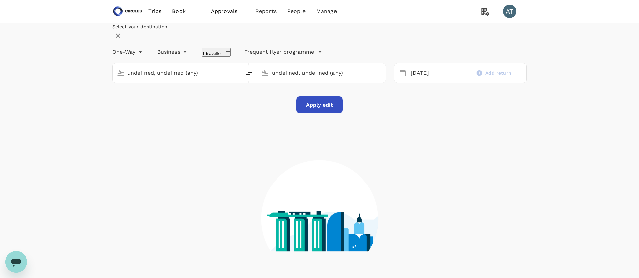
type input "Singapore Changi (SIN)"
type input "Mexico City Intl (MEX)"
type input "[PERSON_NAME] Intl (DEL)"
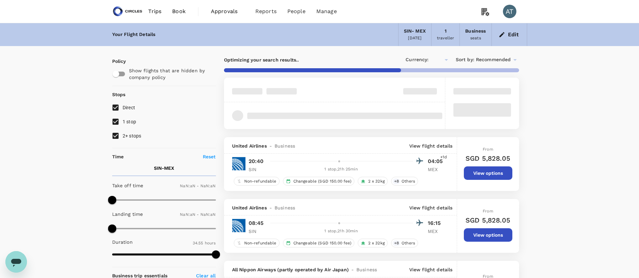
type input "SGD"
type input "1440"
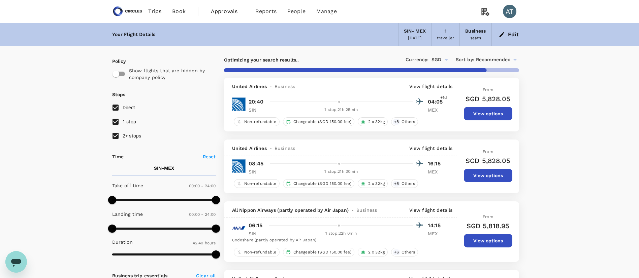
click at [434, 84] on p "View flight details" at bounding box center [430, 86] width 43 height 7
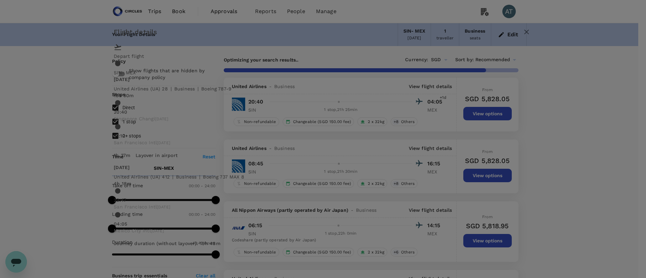
click at [523, 36] on icon "button" at bounding box center [527, 32] width 8 height 8
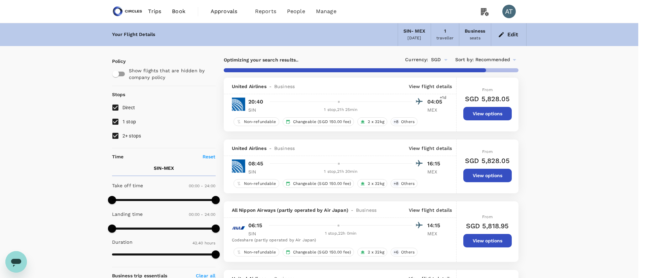
type input "3910"
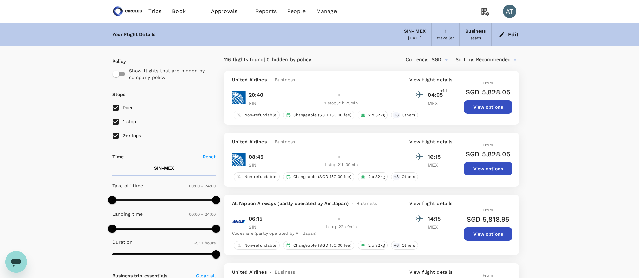
click at [477, 61] on span "Recommended" at bounding box center [493, 59] width 35 height 7
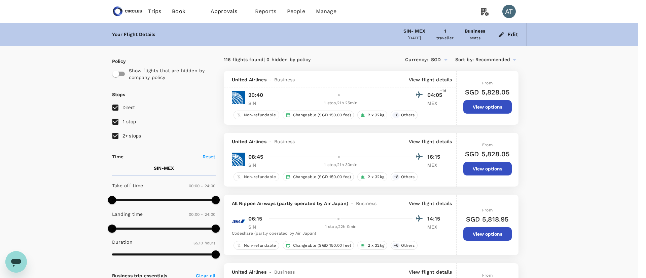
click at [477, 61] on div at bounding box center [323, 139] width 646 height 278
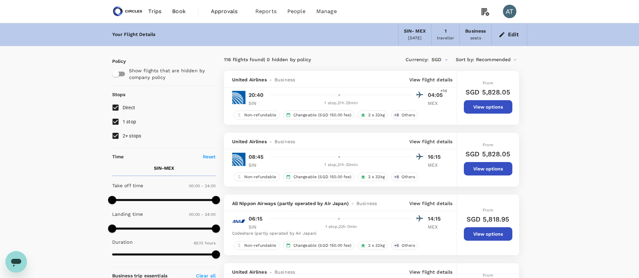
click at [477, 61] on span "Recommended" at bounding box center [493, 59] width 35 height 7
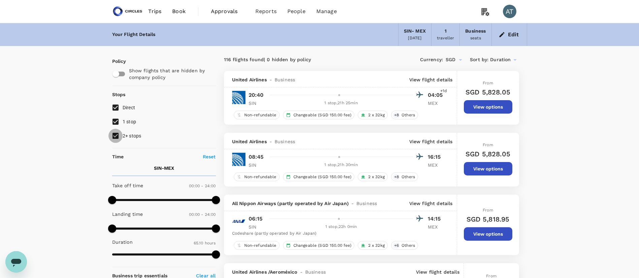
click at [118, 140] on input "2+ stops" at bounding box center [115, 136] width 14 height 14
checkbox input "false"
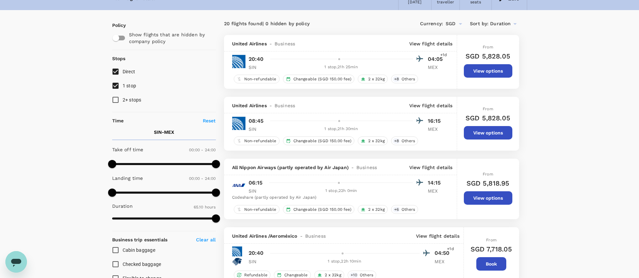
scroll to position [35, 0]
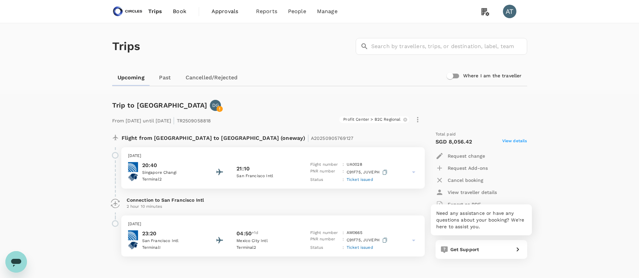
click at [492, 256] on div "Get Support" at bounding box center [481, 249] width 92 height 19
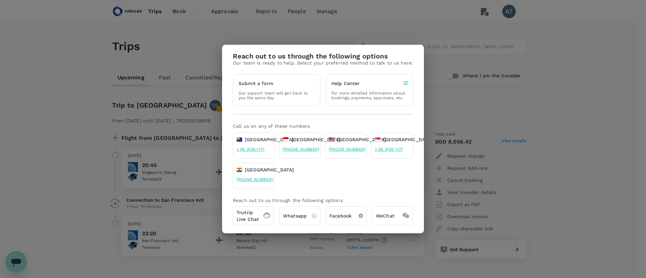
click at [265, 214] on icon at bounding box center [267, 216] width 7 height 6
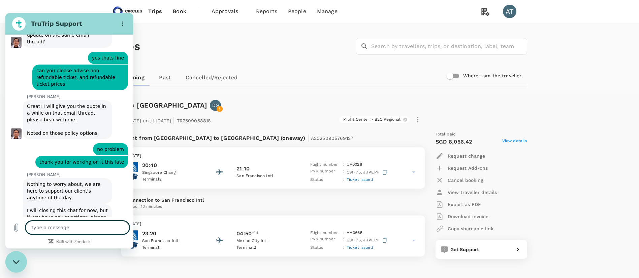
scroll to position [734, 0]
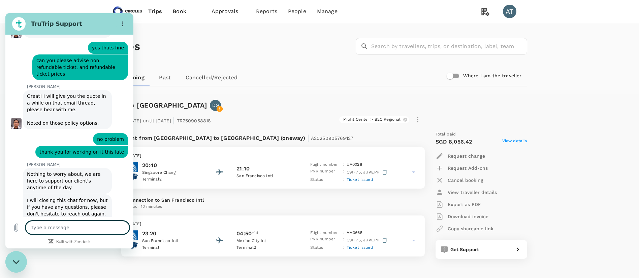
click at [244, 96] on div "Trip to Mexico City DG From 08 Sep 2025 until 09 Sep 2025 | TR2509058818 Profit…" at bounding box center [317, 185] width 420 height 192
click at [93, 232] on textarea at bounding box center [78, 227] width 104 height 13
type textarea "H"
type textarea "x"
type textarea "Hi"
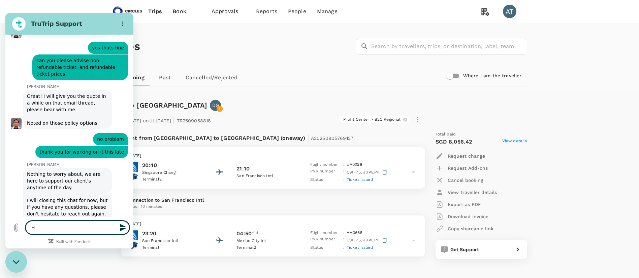
type textarea "x"
type textarea "Hi"
type textarea "x"
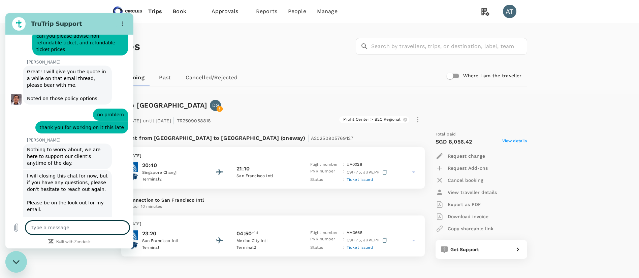
type textarea "x"
paste textarea "A20250905769127"
type textarea "A20250905769127"
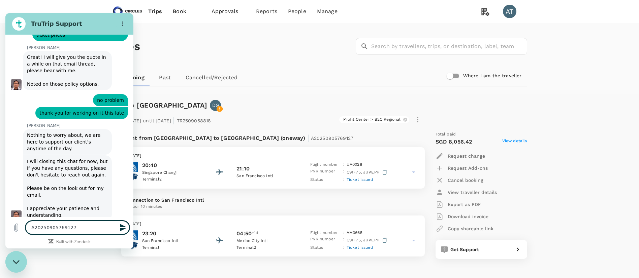
scroll to position [773, 0]
click at [92, 233] on textarea "A20250905769127" at bounding box center [78, 227] width 104 height 13
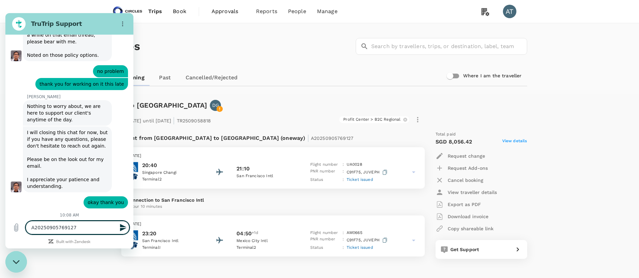
type textarea "x"
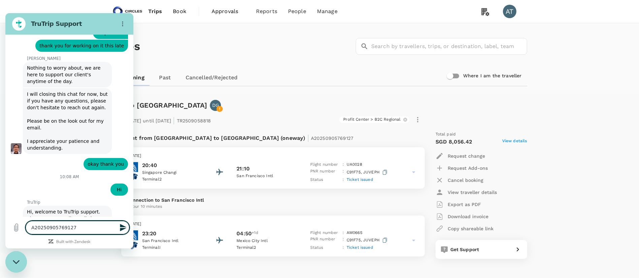
scroll to position [842, 0]
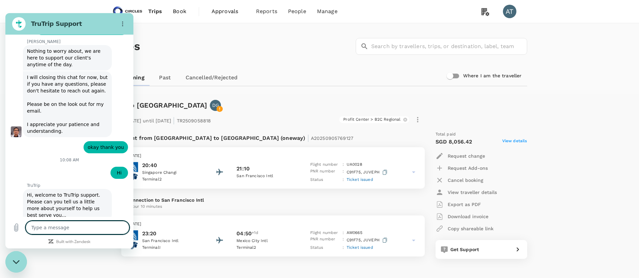
type textarea "x"
type textarea "p"
type textarea "x"
type textarea "pl"
type textarea "x"
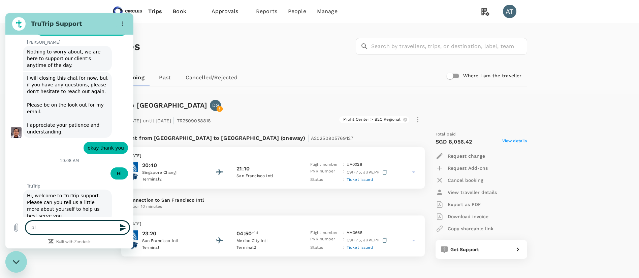
scroll to position [858, 0]
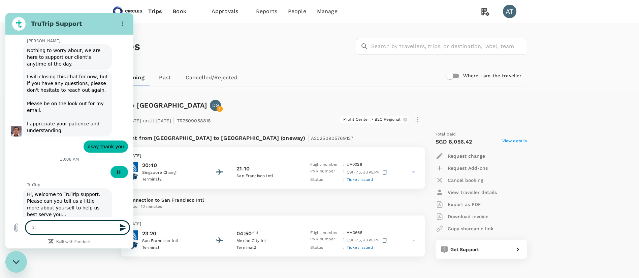
type textarea "p"
type textarea "x"
type textarea "I"
type textarea "x"
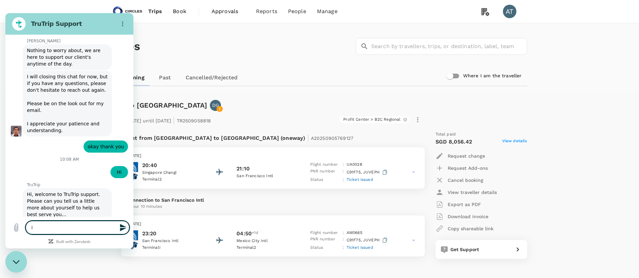
type textarea "I"
type textarea "x"
type textarea "I s"
type textarea "x"
type textarea "I su"
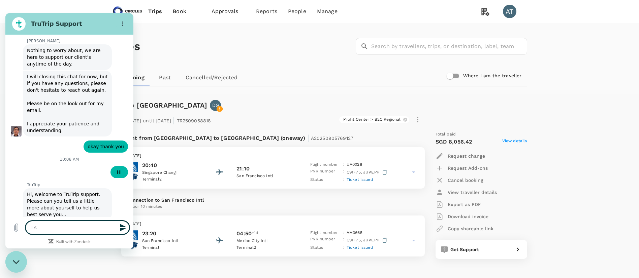
type textarea "x"
type textarea "I sub"
type textarea "x"
type textarea "I subm"
type textarea "x"
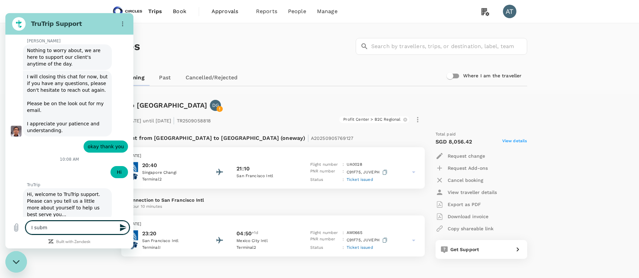
type textarea "I submi"
type textarea "x"
type textarea "I submit"
type textarea "x"
type textarea "I submitt"
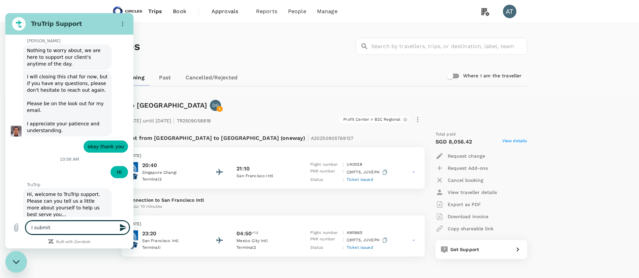
type textarea "x"
type textarea "I submitte"
type textarea "x"
type textarea "I submitte"
type textarea "x"
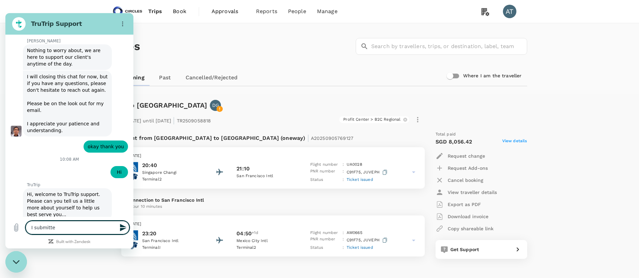
type textarea "I submitte"
type textarea "x"
type textarea "I submitted"
type textarea "x"
type textarea "I submitted"
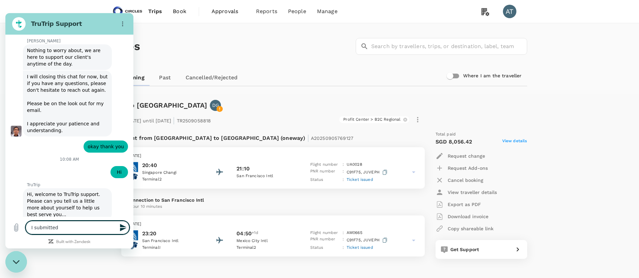
type textarea "x"
type textarea "I submitted a"
type textarea "x"
type textarea "I submitted a"
type textarea "x"
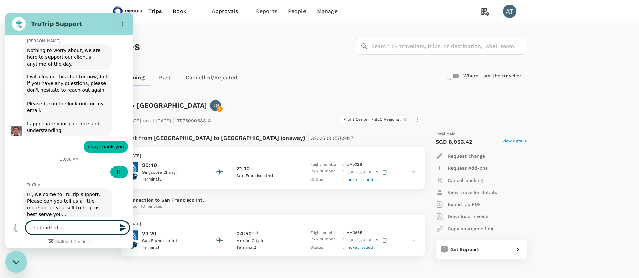
type textarea "I submitted a c"
type textarea "x"
type textarea "I submitted a ca"
type textarea "x"
type textarea "I submitted a can"
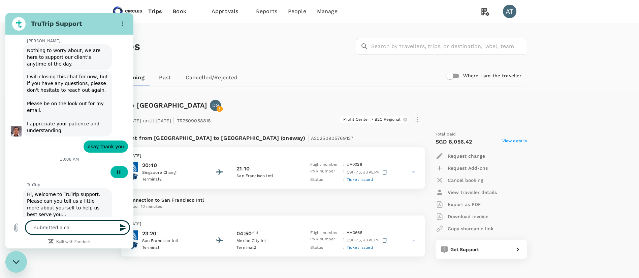
type textarea "x"
type textarea "I submitted a canc"
type textarea "x"
type textarea "I submitted a cance"
type textarea "x"
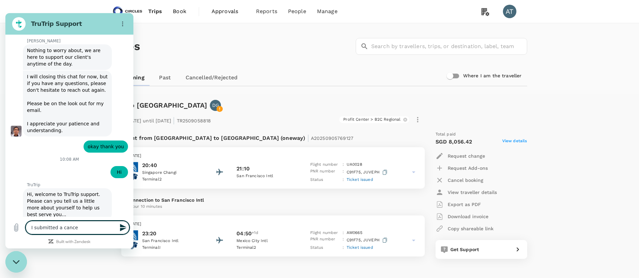
type textarea "I submitted a cancel"
type textarea "x"
type textarea "I submitted a cancell"
type textarea "x"
type textarea "I submitted a cancelle"
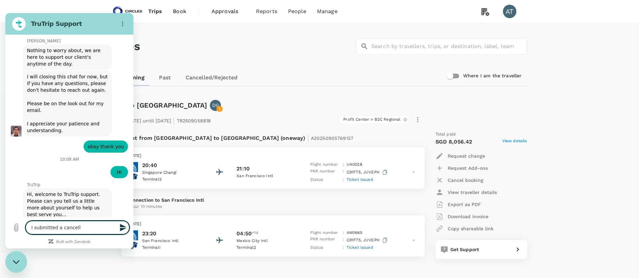
type textarea "x"
type textarea "I submitted a cancell"
type textarea "x"
type textarea "I submitted a cancella"
type textarea "x"
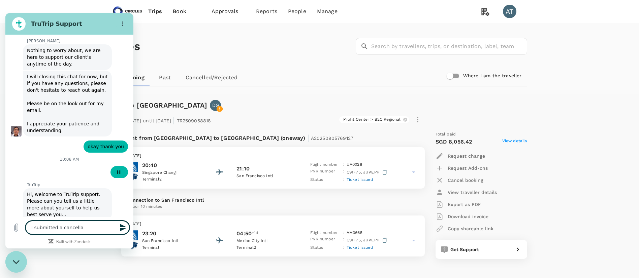
type textarea "I submitted a cancellat"
type textarea "x"
type textarea "I submitted a cancellati"
type textarea "x"
type textarea "I submitted a cancellatio"
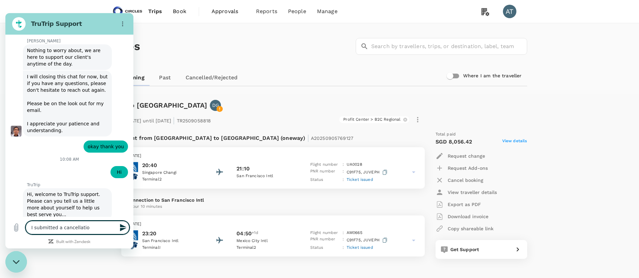
type textarea "x"
type textarea "I submitted a cancellation"
type textarea "x"
type textarea "I submitted a cancellation"
type textarea "x"
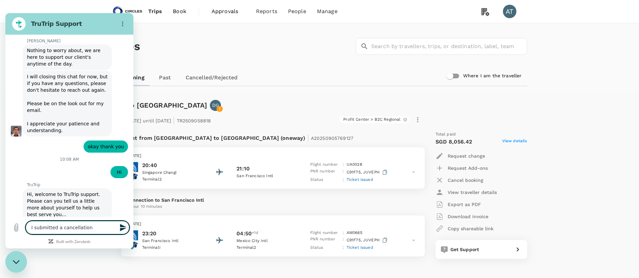
type textarea "I submitted a cancellation r"
type textarea "x"
type textarea "I submitted a cancellation re"
type textarea "x"
type textarea "I submitted a cancellation req"
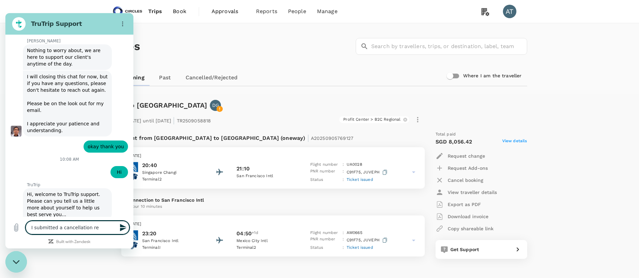
type textarea "x"
type textarea "I submitted a cancellation requ"
type textarea "x"
type textarea "I submitted a cancellation reque"
type textarea "x"
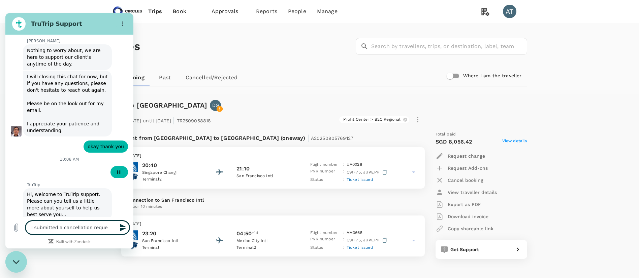
type textarea "I submitted a cancellation reques"
type textarea "x"
type textarea "I submitted a cancellation request"
type textarea "x"
type textarea "I submitted a cancellation requeste"
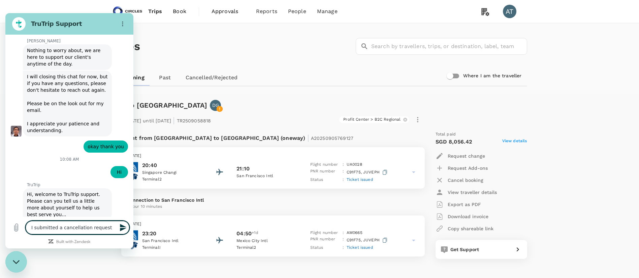
type textarea "x"
type textarea "I submitted a cancellation requeste"
type textarea "x"
type textarea "I submitted a cancellation requeste f"
type textarea "x"
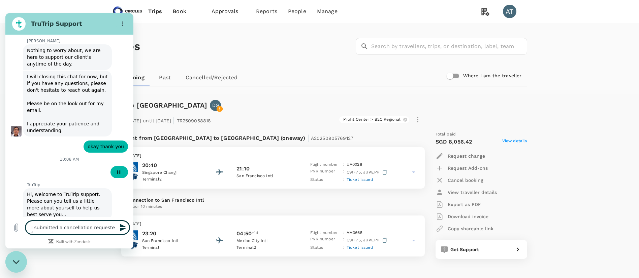
type textarea "I submitted a cancellation requeste"
type textarea "x"
type textarea "I submitted a cancellation requeste"
type textarea "x"
type textarea "I submitted a cancellation request"
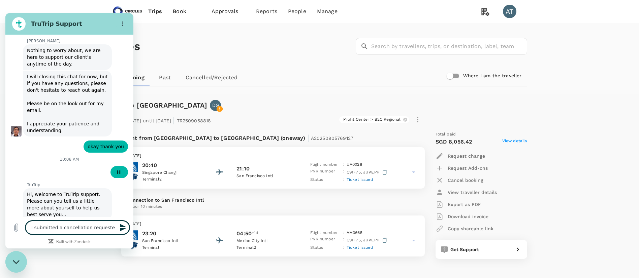
type textarea "x"
type textarea "I submitted a cancellation request"
type textarea "x"
type textarea "I submitted a cancellation request"
type textarea "x"
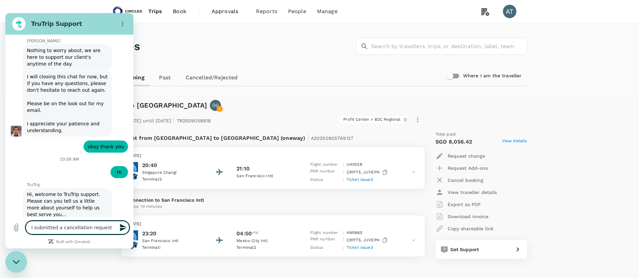
type textarea "I submitted a cancellation request/"
type textarea "x"
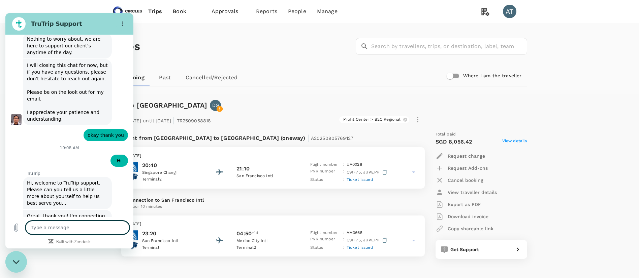
scroll to position [871, 0]
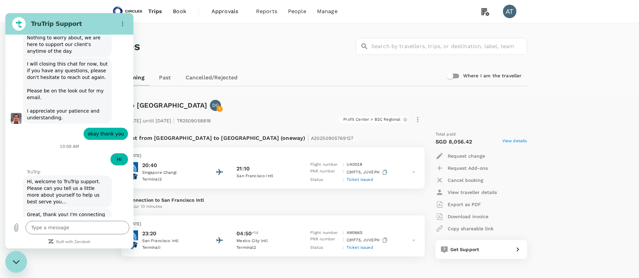
click at [343, 98] on div "Trip to Mexico City DG" at bounding box center [318, 104] width 418 height 14
type textarea "x"
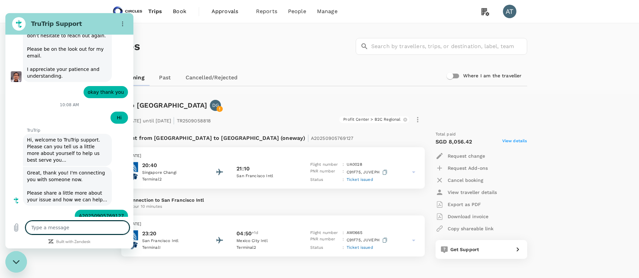
click at [70, 228] on textarea at bounding box center [78, 227] width 104 height 13
click at [76, 229] on textarea at bounding box center [78, 227] width 104 height 13
type textarea "h"
type textarea "x"
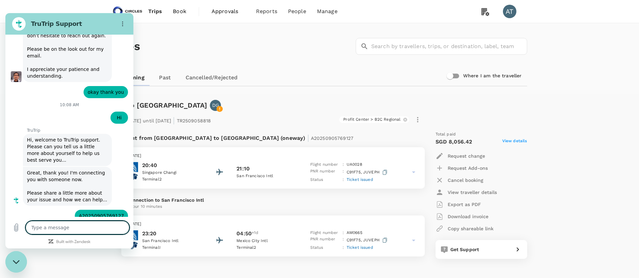
type textarea "T"
type textarea "x"
type textarea "Th"
type textarea "x"
type textarea "Tha"
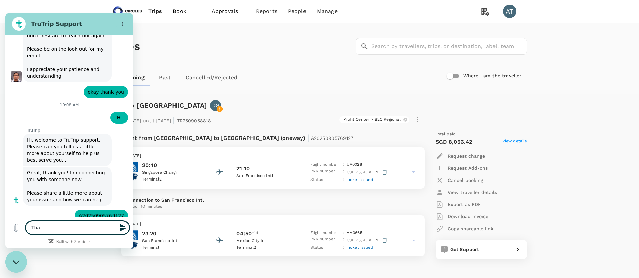
type textarea "x"
type textarea "Than"
type textarea "x"
type textarea "Thank"
type textarea "x"
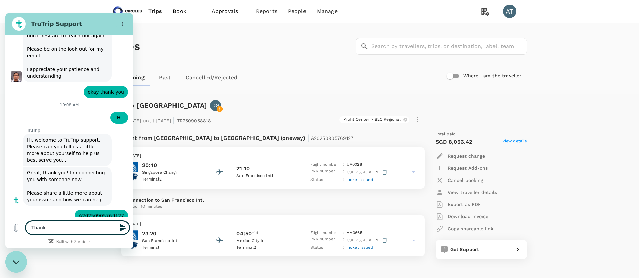
type textarea "Thanks"
type textarea "x"
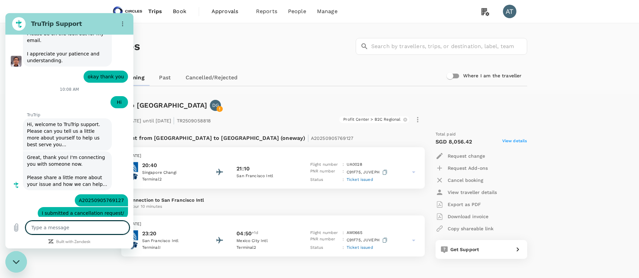
type textarea "x"
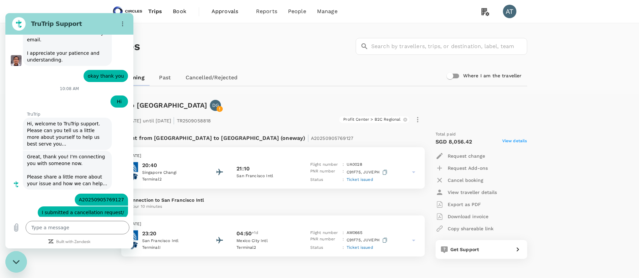
click at [316, 80] on div "Upcoming Past Cancelled/Rejected" at bounding box center [319, 78] width 415 height 16
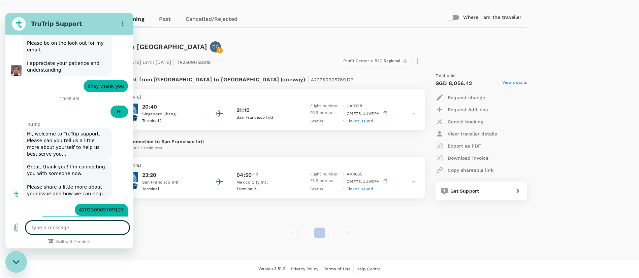
scroll to position [929, 0]
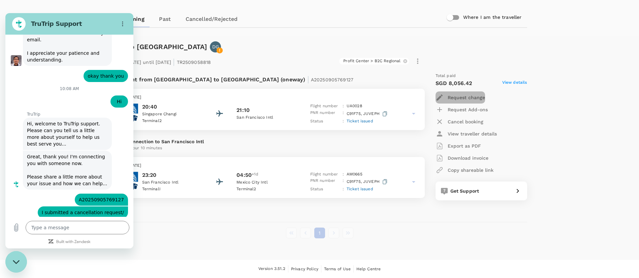
click at [453, 97] on p "Request change" at bounding box center [465, 97] width 37 height 7
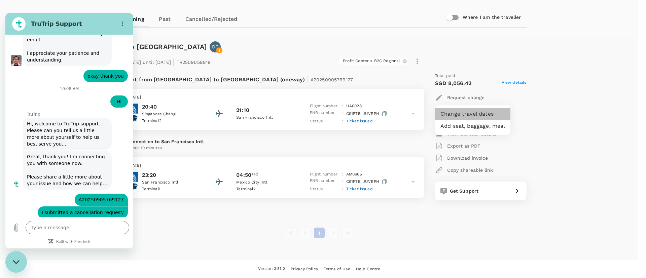
click at [462, 111] on li "Change travel dates" at bounding box center [472, 114] width 75 height 12
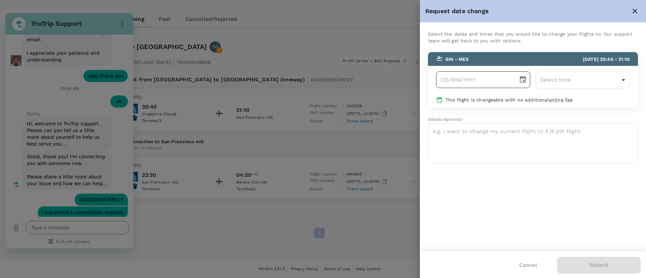
type input "DD/MM/YYYY"
click at [479, 80] on input "DD/MM/YYYY" at bounding box center [474, 79] width 77 height 17
click at [525, 77] on icon "Choose date" at bounding box center [523, 79] width 6 height 7
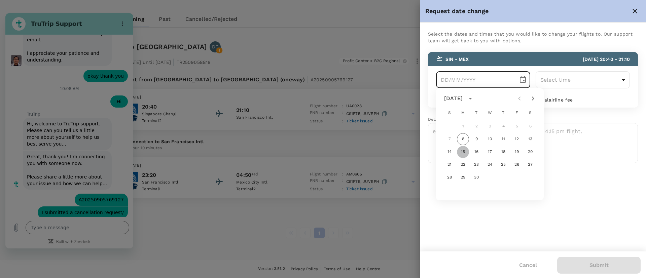
click at [463, 153] on button "15" at bounding box center [463, 152] width 12 height 12
type input "15/09/2025"
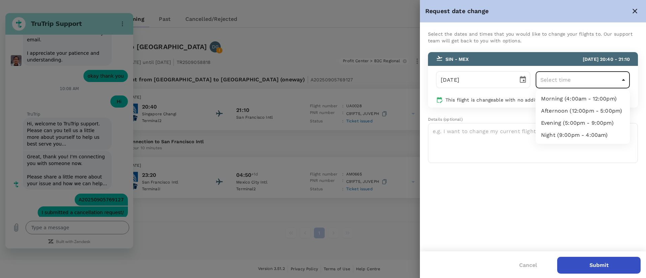
click at [565, 84] on body "Trips Book Approvals 0 Reports People Manage AT Trips ​ ​ Upcoming Past Cancell…" at bounding box center [323, 109] width 646 height 337
click at [498, 234] on div at bounding box center [323, 139] width 646 height 278
click at [572, 78] on body "Trips Book Approvals 0 Reports People Manage AT Trips ​ ​ Upcoming Past Cancell…" at bounding box center [323, 109] width 646 height 337
click at [344, 52] on div at bounding box center [323, 139] width 646 height 278
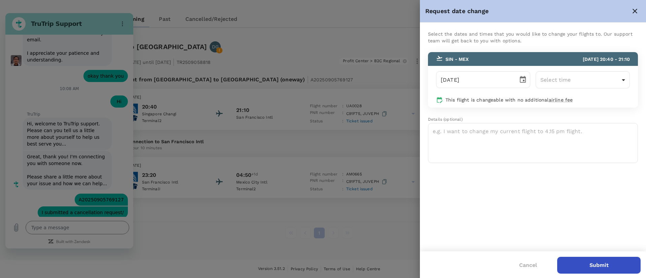
click at [346, 212] on div at bounding box center [323, 139] width 646 height 278
click at [224, 198] on div at bounding box center [323, 139] width 646 height 278
click at [532, 268] on button "Cancel" at bounding box center [528, 265] width 37 height 17
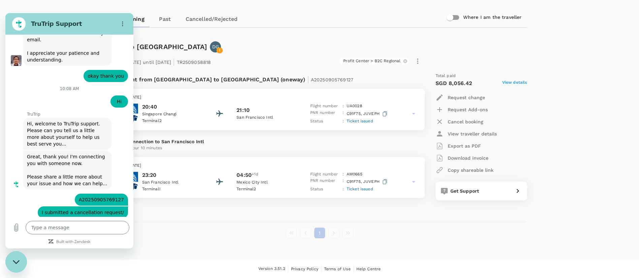
click at [244, 227] on div "Trip to [GEOGRAPHIC_DATA] DG From [DATE] until [DATE] | TR2509058818 Profit Cen…" at bounding box center [319, 142] width 431 height 213
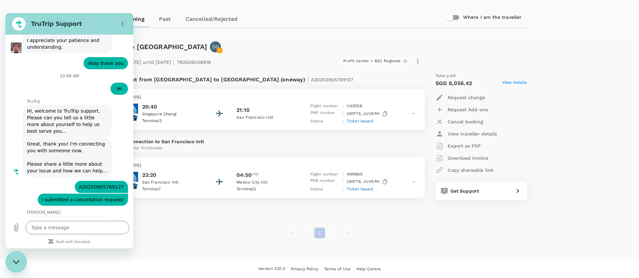
type textarea "x"
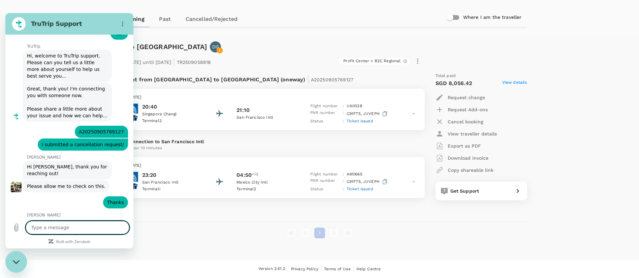
scroll to position [998, 0]
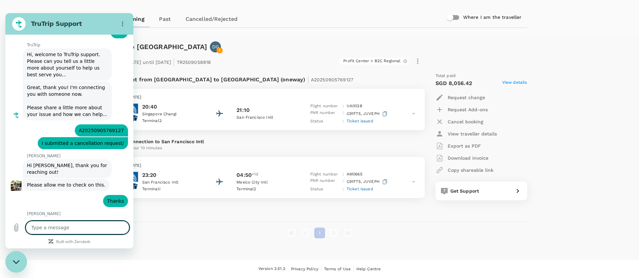
type textarea "H"
type textarea "x"
type textarea "T"
type textarea "x"
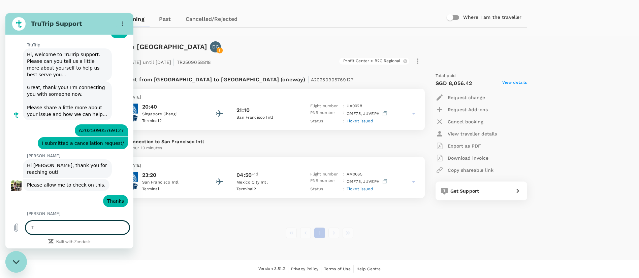
type textarea "Th"
type textarea "x"
type textarea "Tha"
type textarea "x"
type textarea "Than"
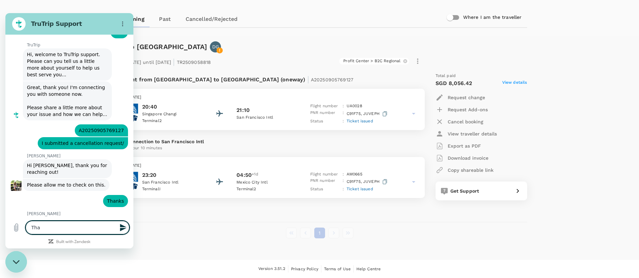
type textarea "x"
type textarea "Thank"
type textarea "x"
type textarea "Thanks"
type textarea "x"
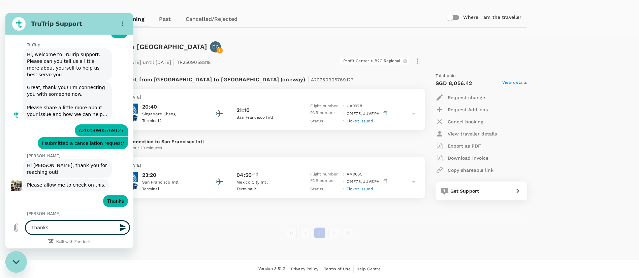
type textarea "Thanks"
type textarea "x"
type textarea "Thanks S"
type textarea "x"
type textarea "Thanks Sh"
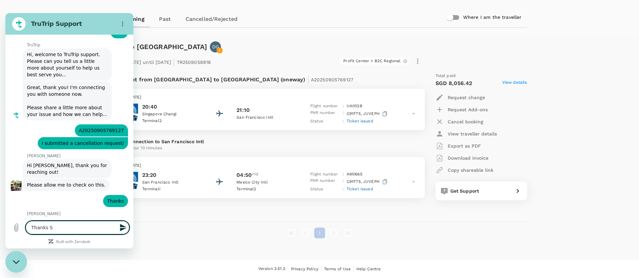
type textarea "x"
type textarea "Thanks Sho"
type textarea "x"
type textarea "Thanks Shob"
type textarea "x"
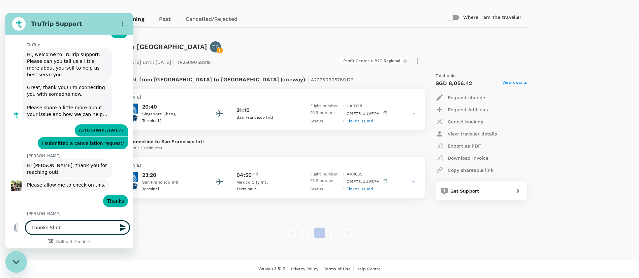
type textarea "Thanks Shobe"
type textarea "x"
type textarea "Thanks Shobe"
type textarea "x"
type textarea "Thanks Shobe f"
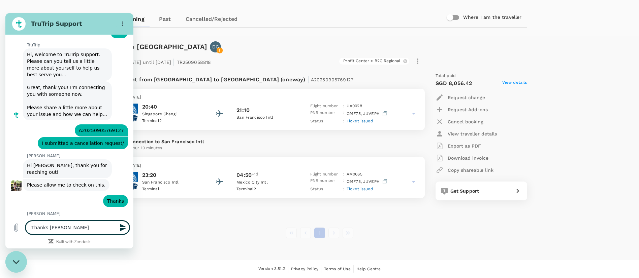
type textarea "x"
type textarea "Thanks Shobe fo"
type textarea "x"
type textarea "Thanks Shobe for"
type textarea "x"
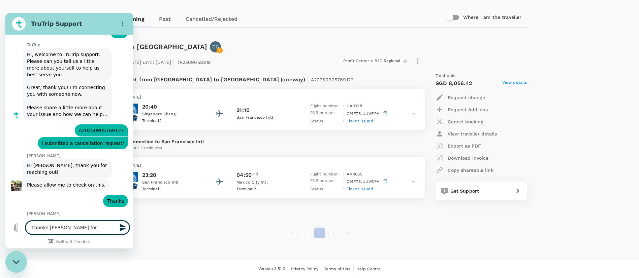
type textarea "Thanks Shobe for"
type textarea "x"
type textarea "Thanks Shobe for t"
type textarea "x"
type textarea "Thanks Shobe for th"
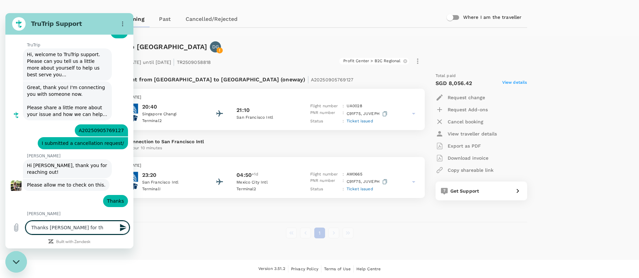
type textarea "x"
type textarea "Thanks Shobe for the"
type textarea "x"
type textarea "Thanks Shobe for the"
type textarea "x"
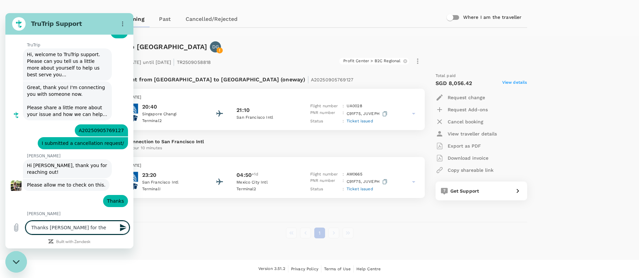
type textarea "Thanks Shobe for the u"
type textarea "x"
type textarea "Thanks Shobe for the up"
type textarea "x"
type textarea "Thanks Shobe for the upd"
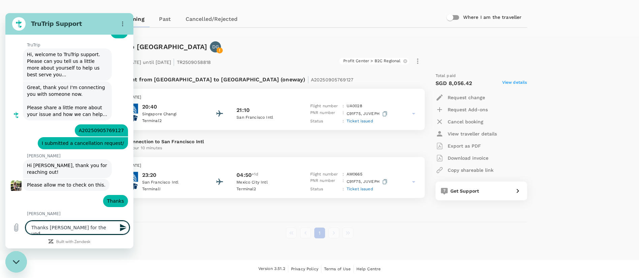
type textarea "x"
type textarea "Thanks Shobe for the upda"
type textarea "x"
type textarea "Thanks Shobe for the updat"
type textarea "x"
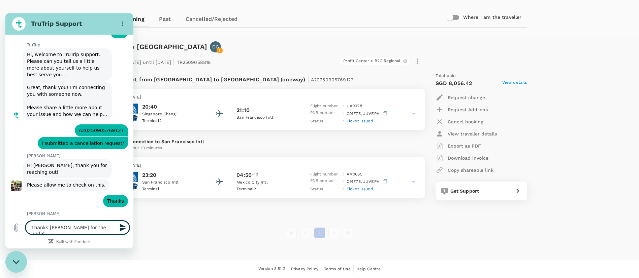
type textarea "Thanks Shobe for the update"
type textarea "x"
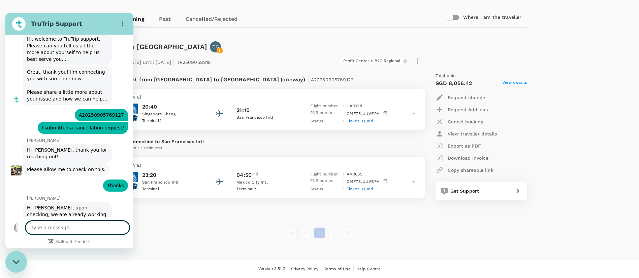
type textarea "h"
type textarea "x"
type textarea "T"
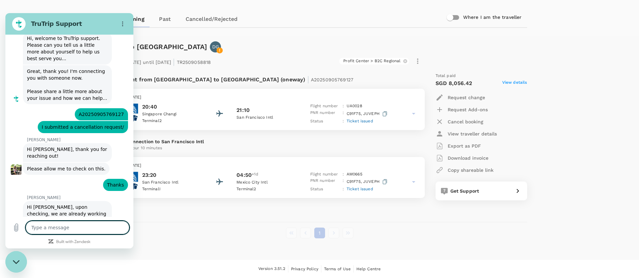
type textarea "x"
type textarea "Th"
type textarea "x"
type textarea "T"
type textarea "x"
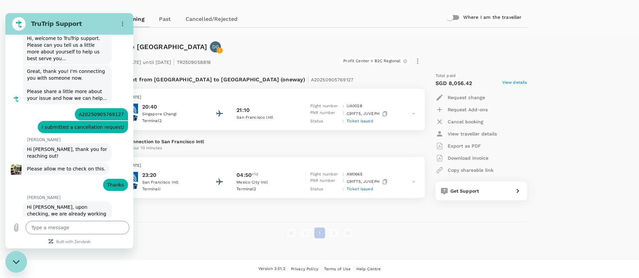
click at [254, 26] on div "Upcoming Past Cancelled/Rejected" at bounding box center [319, 19] width 415 height 16
click at [228, 73] on p "Flight from Singapore to Mexico (oneway) | A20250905769127" at bounding box center [238, 79] width 232 height 12
click at [15, 269] on div "Close messaging window" at bounding box center [16, 262] width 20 height 20
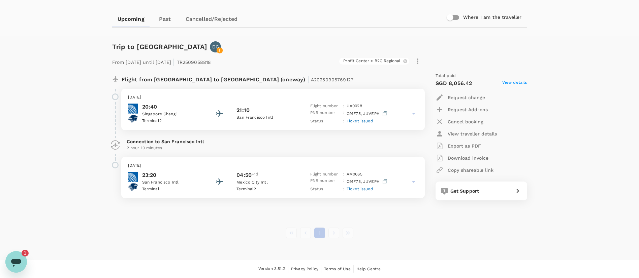
scroll to position [0, 0]
click at [20, 276] on div "Trips Book Approvals 0 Reports People Manage AT Trips ​ ​ Upcoming Past Cancell…" at bounding box center [319, 109] width 639 height 337
click at [16, 258] on icon "Open messaging window, 1 unread message" at bounding box center [16, 262] width 12 height 12
type textarea "x"
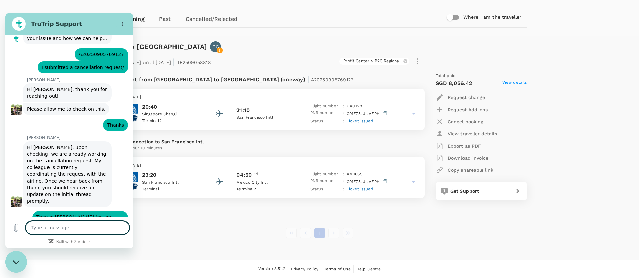
scroll to position [1074, 0]
click at [67, 227] on textarea at bounding box center [78, 227] width 104 height 13
type textarea "T"
type textarea "x"
type textarea "Th"
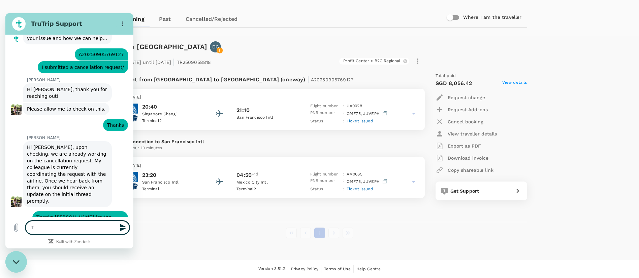
type textarea "x"
type textarea "Tha"
type textarea "x"
type textarea "Th"
type textarea "x"
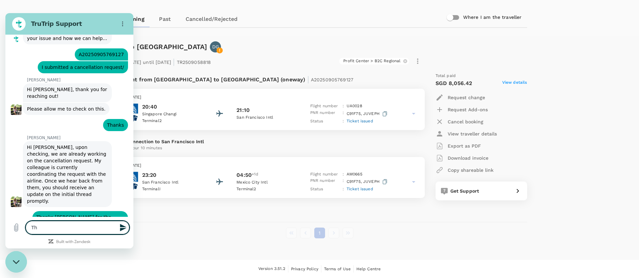
type textarea "T"
type textarea "x"
type textarea "n"
type textarea "x"
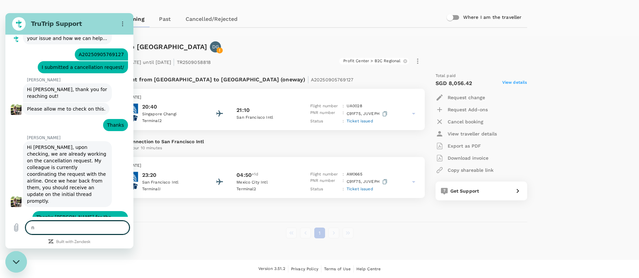
type textarea "no"
type textarea "x"
type textarea "no"
type textarea "x"
type textarea "no h"
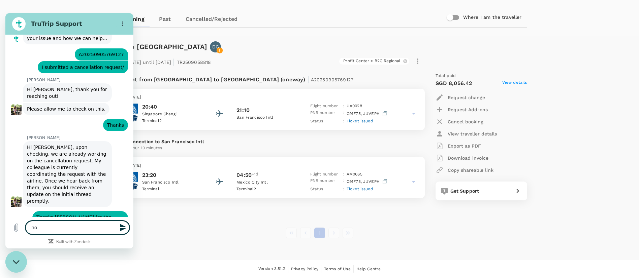
type textarea "x"
type textarea "no"
type textarea "x"
type textarea "no t"
type textarea "x"
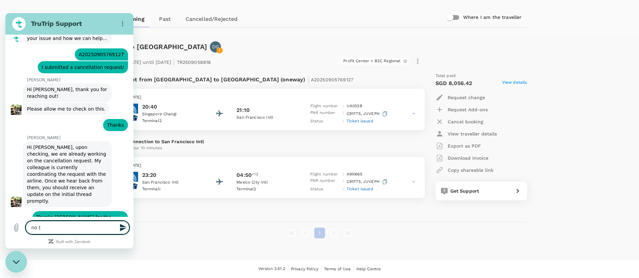
type textarea "no th"
type textarea "x"
type textarea "no tha"
type textarea "x"
type textarea "no thak"
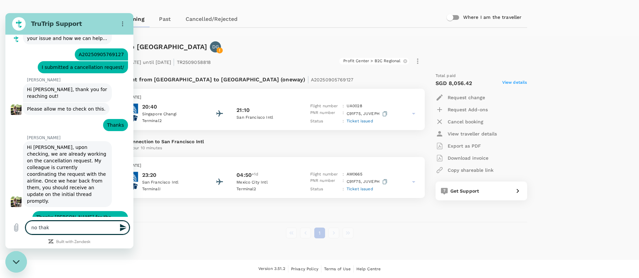
type textarea "x"
type textarea "no tha"
type textarea "x"
type textarea "no than"
type textarea "x"
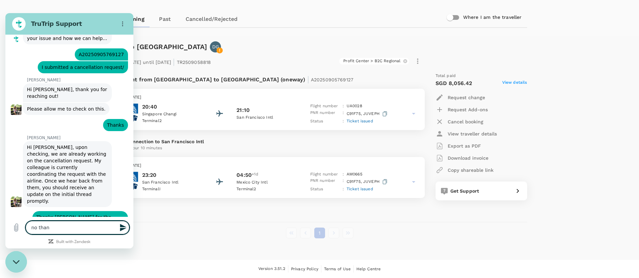
type textarea "no thank"
type textarea "x"
type textarea "no thank"
type textarea "x"
type textarea "no thank y"
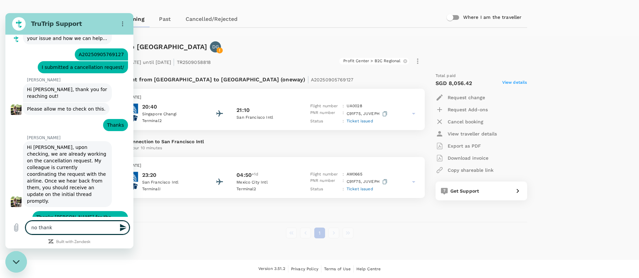
type textarea "x"
type textarea "no thank yo"
type textarea "x"
type textarea "no thank you"
type textarea "x"
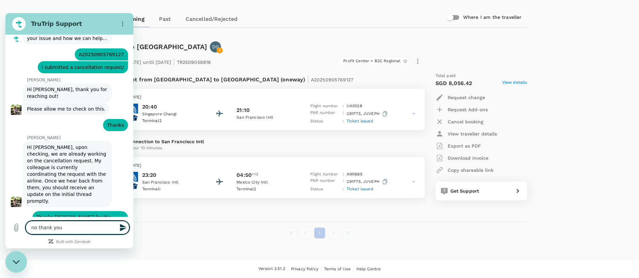
type textarea "no thank you!"
type textarea "x"
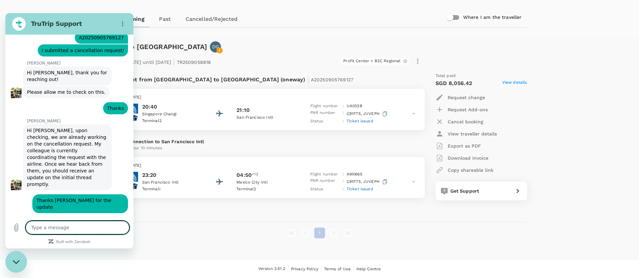
type textarea "x"
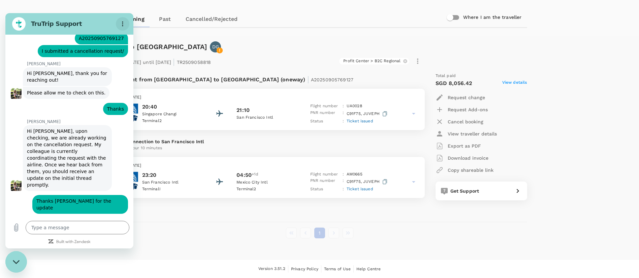
click at [126, 20] on button "Options menu" at bounding box center [122, 23] width 13 height 13
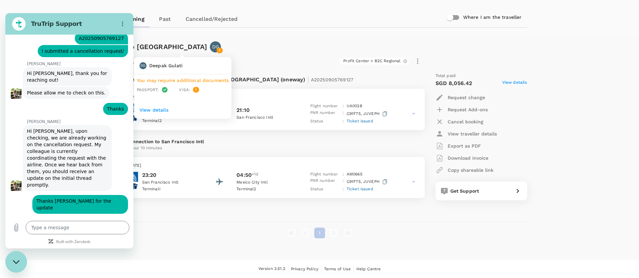
click at [210, 41] on div "DG" at bounding box center [215, 46] width 11 height 11
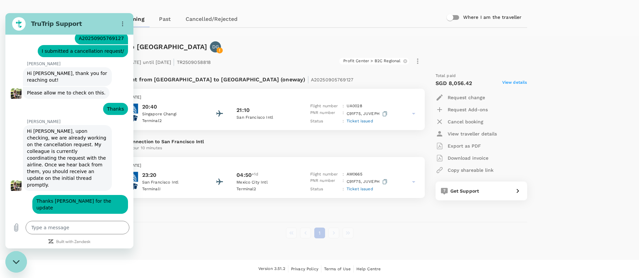
click at [238, 39] on div "Trip to Mexico City DG" at bounding box center [318, 46] width 418 height 14
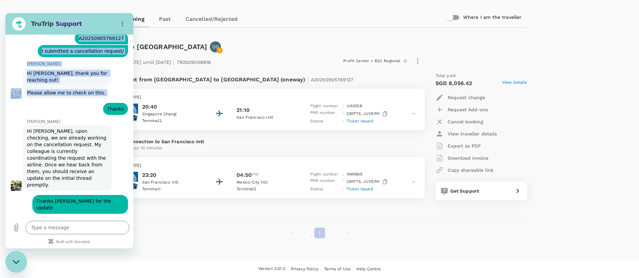
drag, startPoint x: 31, startPoint y: 36, endPoint x: 59, endPoint y: 19, distance: 32.7
click at [59, 19] on div "TruTrip Support This chat is recorded using a cloud service and is subject to t…" at bounding box center [69, 131] width 128 height 236
click at [59, 19] on div "TruTrip Support" at bounding box center [61, 23] width 104 height 13
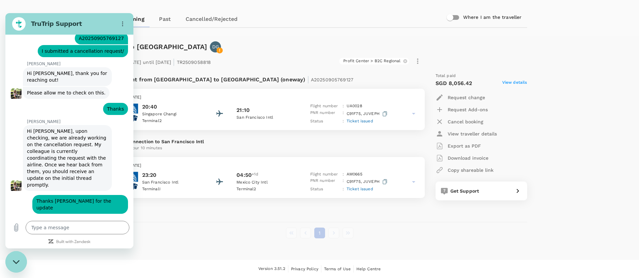
click at [85, 25] on h2 "TruTrip Support" at bounding box center [72, 24] width 82 height 8
click at [70, 12] on div "Trips ​ ​ Upcoming Past Cancelled/Rejected Where I am the traveller" at bounding box center [319, 0] width 639 height 71
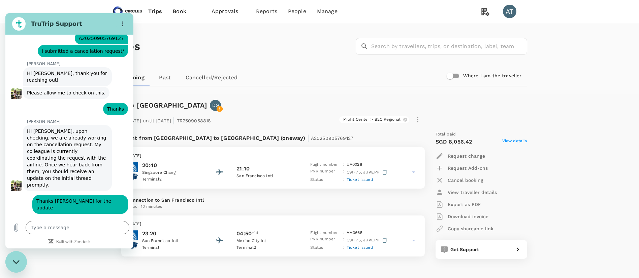
click at [154, 14] on span "Trips" at bounding box center [155, 11] width 14 height 8
click at [181, 10] on span "Book" at bounding box center [179, 11] width 13 height 8
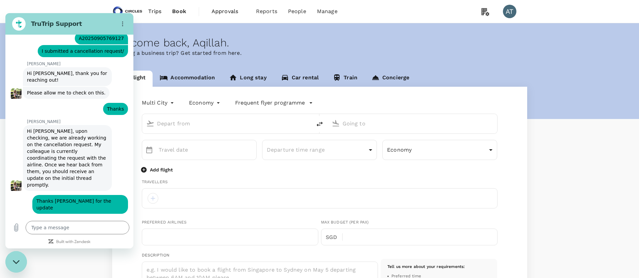
type input "oneway"
type input "business"
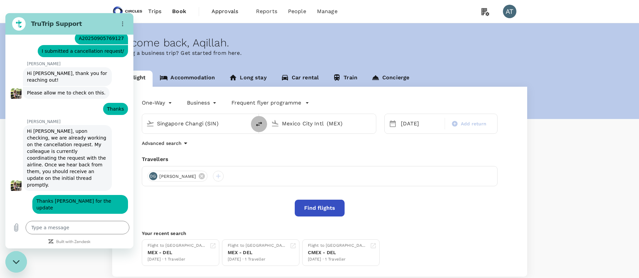
click at [262, 122] on icon "delete" at bounding box center [259, 124] width 8 height 8
type input "Mexico City Intl (MEX)"
type input "Singapore Changi (SIN)"
click at [291, 123] on input "Singapore Changi (SIN)" at bounding box center [322, 124] width 80 height 10
click at [295, 150] on p "[PERSON_NAME] Intl" at bounding box center [331, 150] width 119 height 7
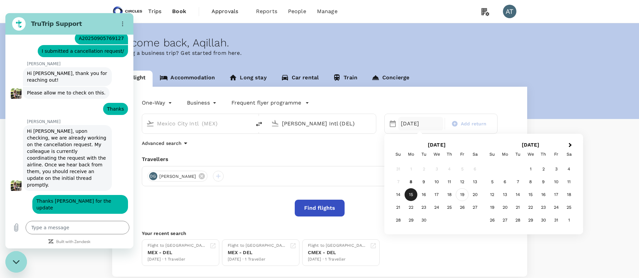
type input "[PERSON_NAME] Intl (DEL)"
click at [460, 195] on div "19" at bounding box center [462, 195] width 13 height 13
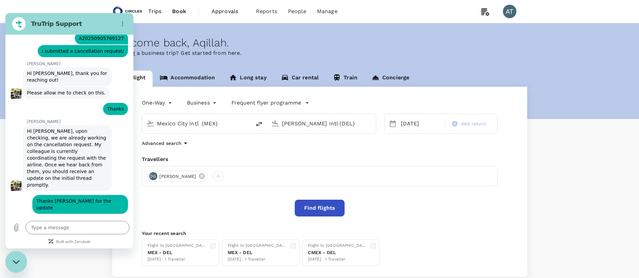
click at [301, 208] on button "Find flights" at bounding box center [320, 208] width 50 height 17
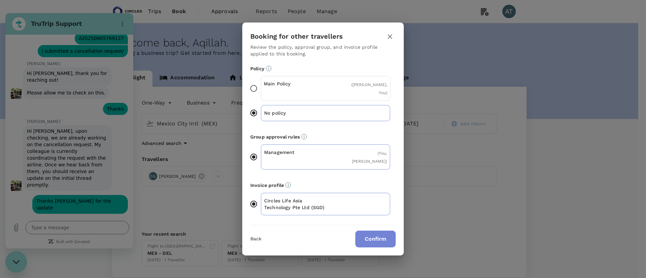
click at [374, 231] on button "Confirm" at bounding box center [376, 239] width 40 height 17
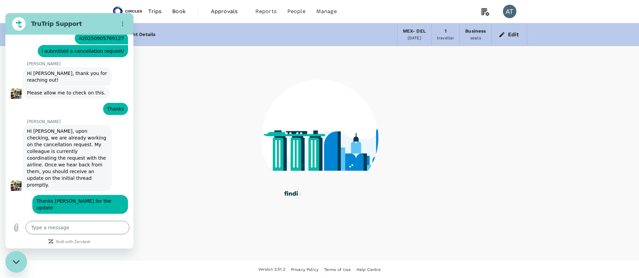
scroll to position [1, 0]
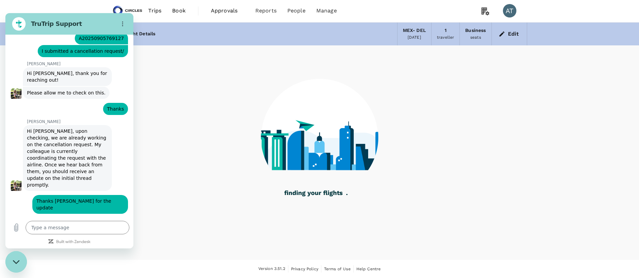
click at [106, 21] on h2 "TruTrip Support" at bounding box center [72, 24] width 82 height 8
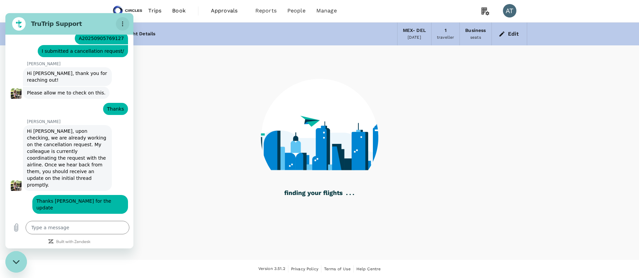
click at [120, 24] on icon "Options menu" at bounding box center [122, 23] width 5 height 5
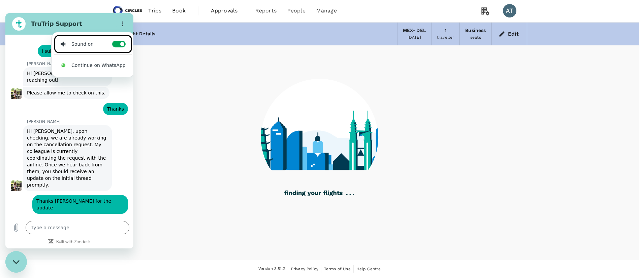
click at [10, 22] on div "TruTrip Support" at bounding box center [61, 23] width 104 height 13
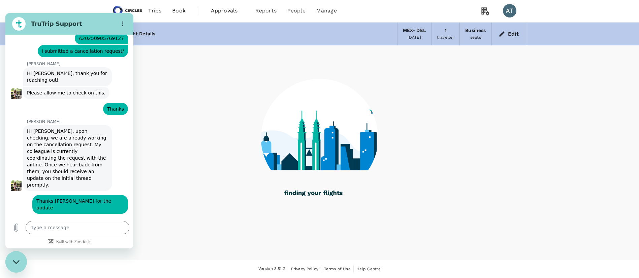
click at [9, 267] on div "Close messaging window" at bounding box center [16, 262] width 20 height 20
type textarea "x"
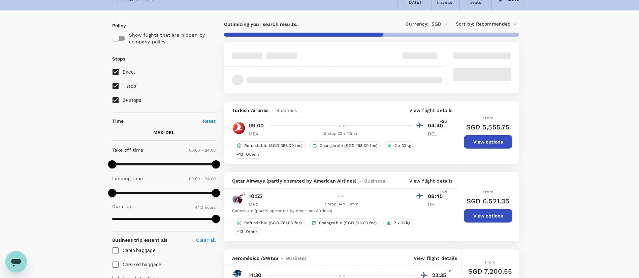
scroll to position [36, 0]
click at [117, 95] on input "2+ stops" at bounding box center [115, 100] width 14 height 14
checkbox input "false"
type input "2760"
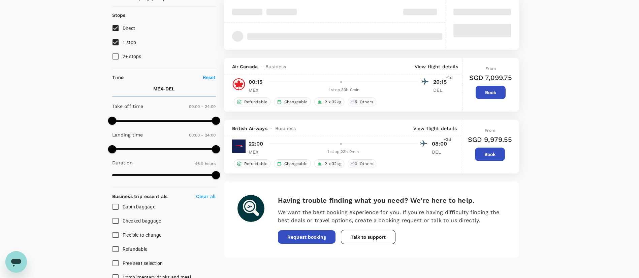
scroll to position [80, 0]
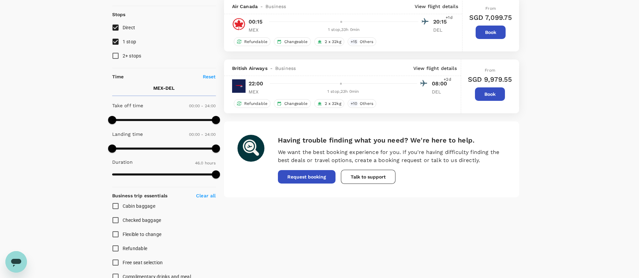
click at [428, 66] on p "View flight details" at bounding box center [434, 68] width 43 height 7
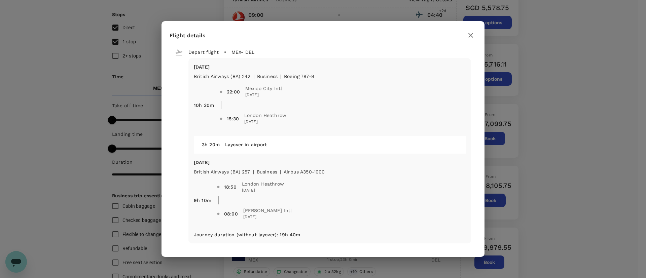
click at [304, 28] on div "Flight details Depart flight MEX - DEL Fri, 19 Sep British Airways (BA) 242 | b…" at bounding box center [323, 139] width 323 height 236
click at [471, 38] on icon "button" at bounding box center [471, 35] width 8 height 8
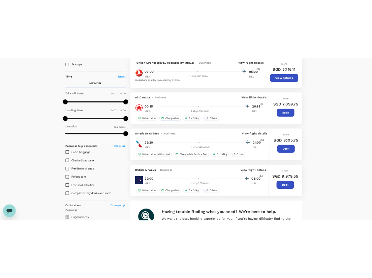
scroll to position [143, 0]
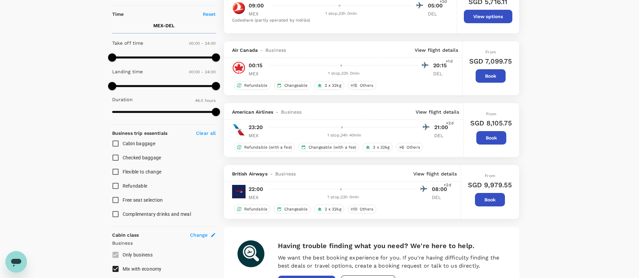
click at [65, 208] on div "Your Flight Details MEX - DEL 19 Sep 2025 1 traveller Business seats Edit Polic…" at bounding box center [319, 229] width 639 height 698
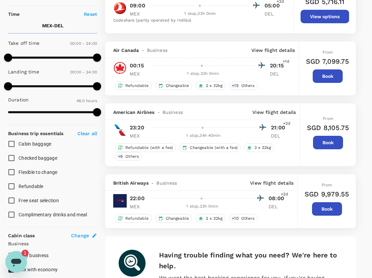
scroll to position [0, 0]
click at [17, 259] on icon "Open messaging window, 1 unread message" at bounding box center [16, 263] width 10 height 8
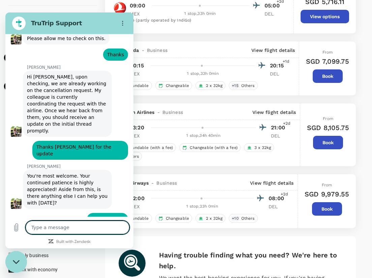
scroll to position [1146, 0]
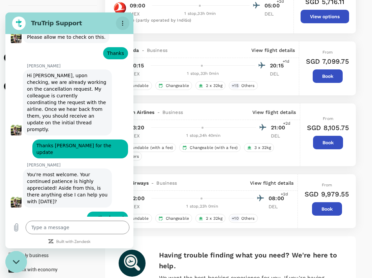
click at [127, 21] on button "Options menu" at bounding box center [122, 22] width 13 height 13
click at [15, 266] on div "Close messaging window" at bounding box center [16, 262] width 20 height 20
type textarea "x"
